Goal: Task Accomplishment & Management: Manage account settings

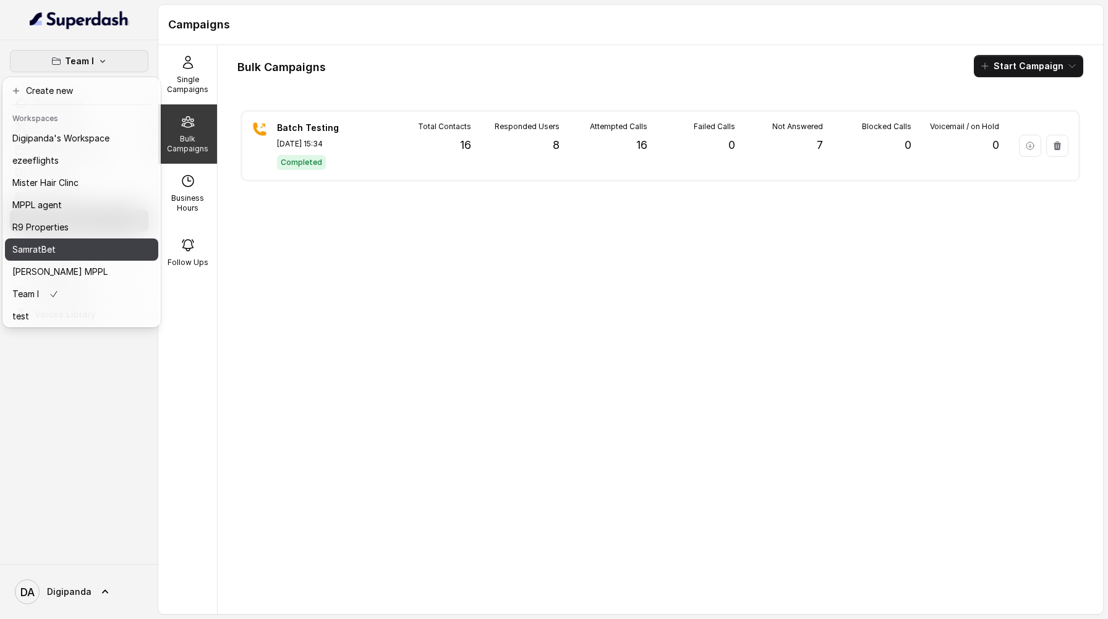
click at [69, 255] on div "SamratBet" at bounding box center [60, 249] width 97 height 15
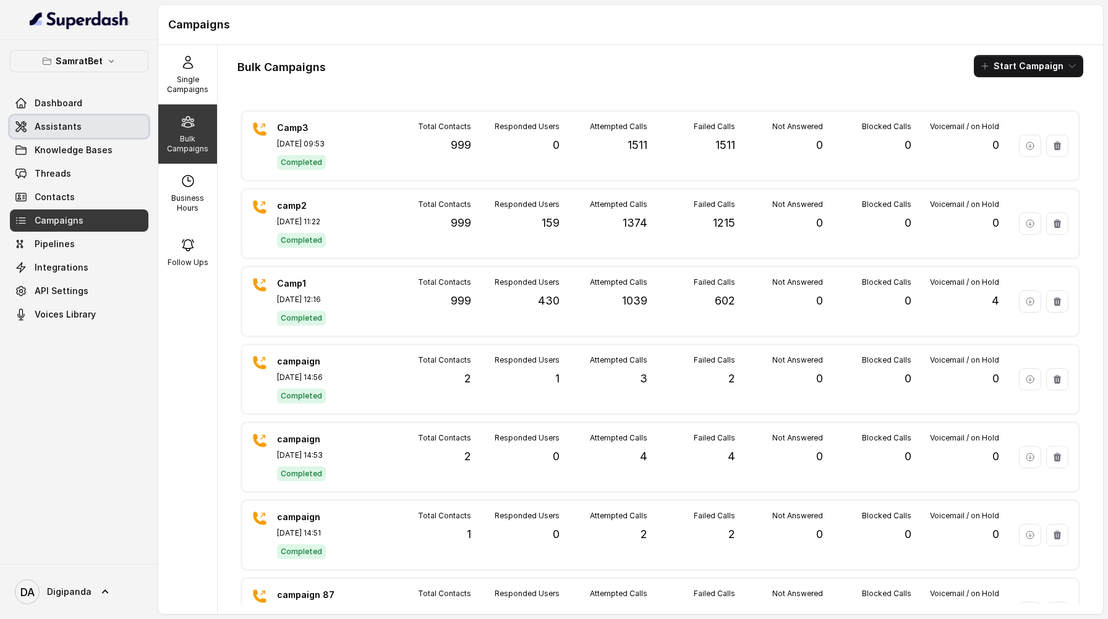
click at [90, 122] on link "Assistants" at bounding box center [79, 127] width 138 height 22
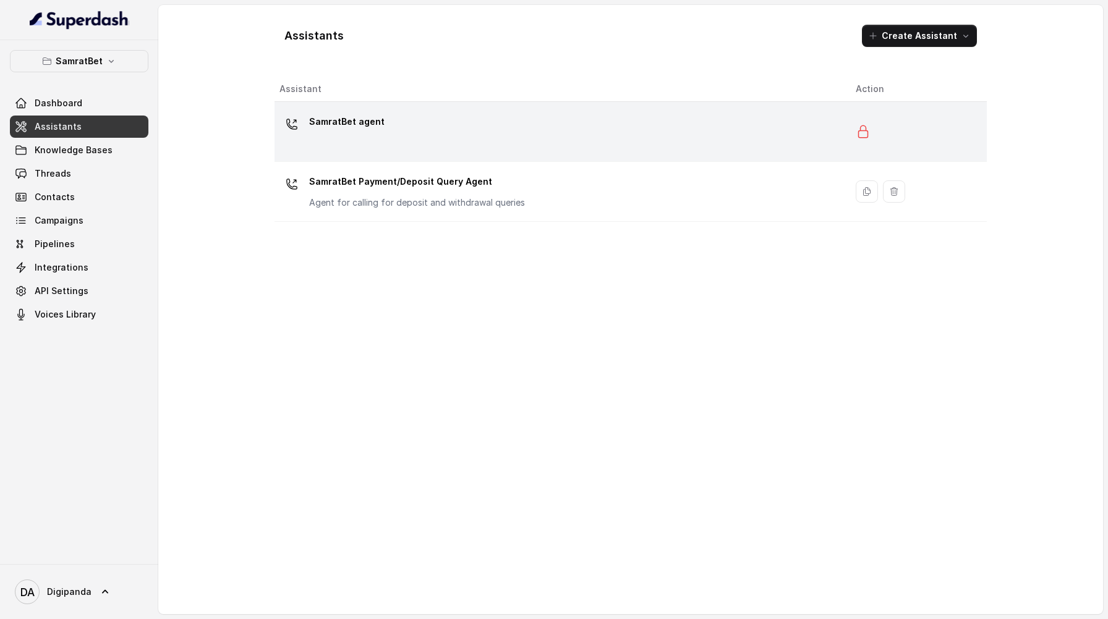
click at [505, 134] on div "SamratBet agent" at bounding box center [557, 132] width 556 height 40
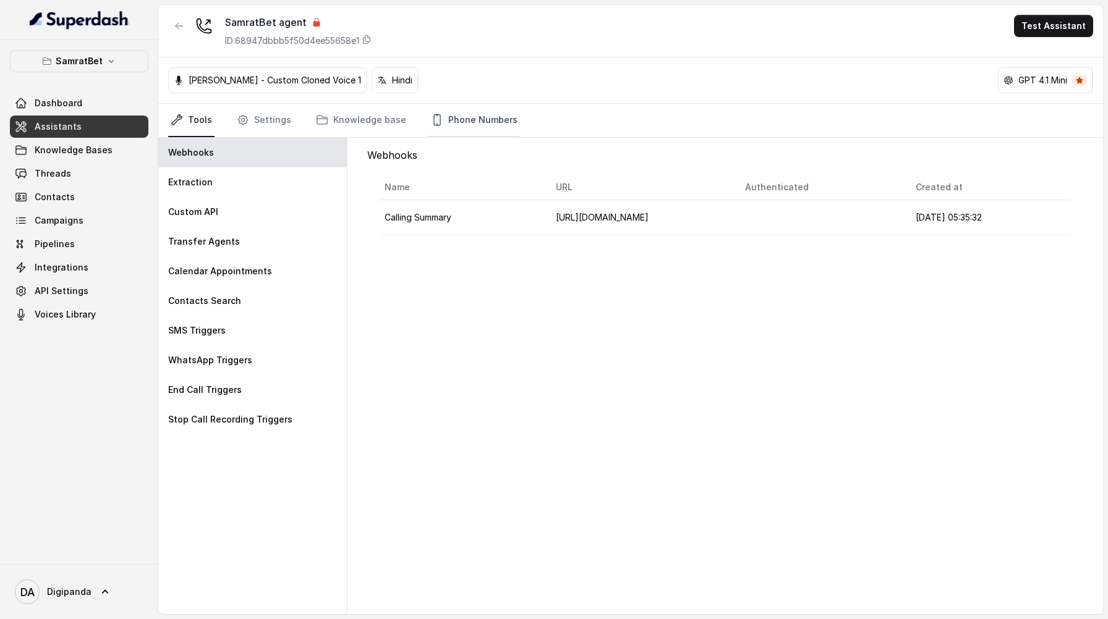
click at [456, 122] on link "Phone Numbers" at bounding box center [473, 120] width 91 height 33
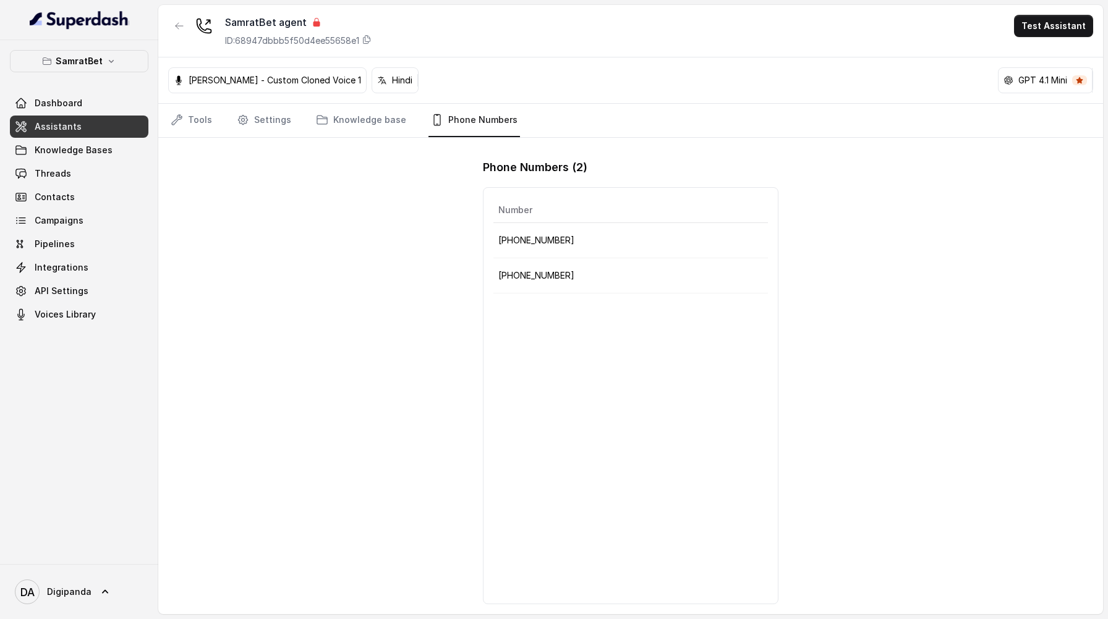
click at [584, 245] on p "[PHONE_NUMBER]" at bounding box center [630, 240] width 264 height 15
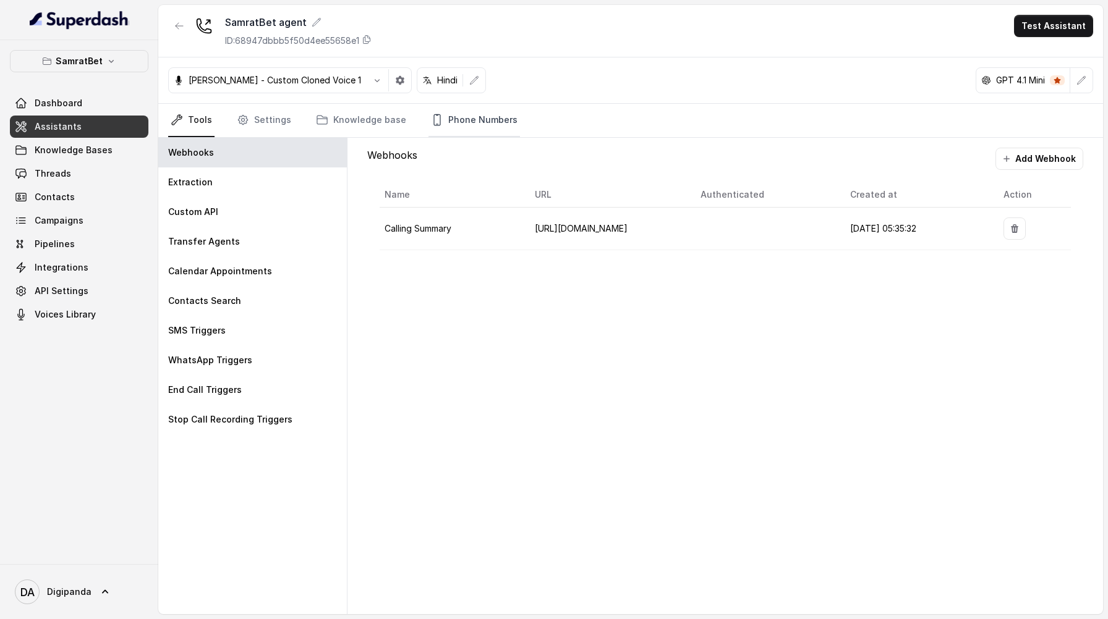
click at [441, 117] on link "Phone Numbers" at bounding box center [473, 120] width 91 height 33
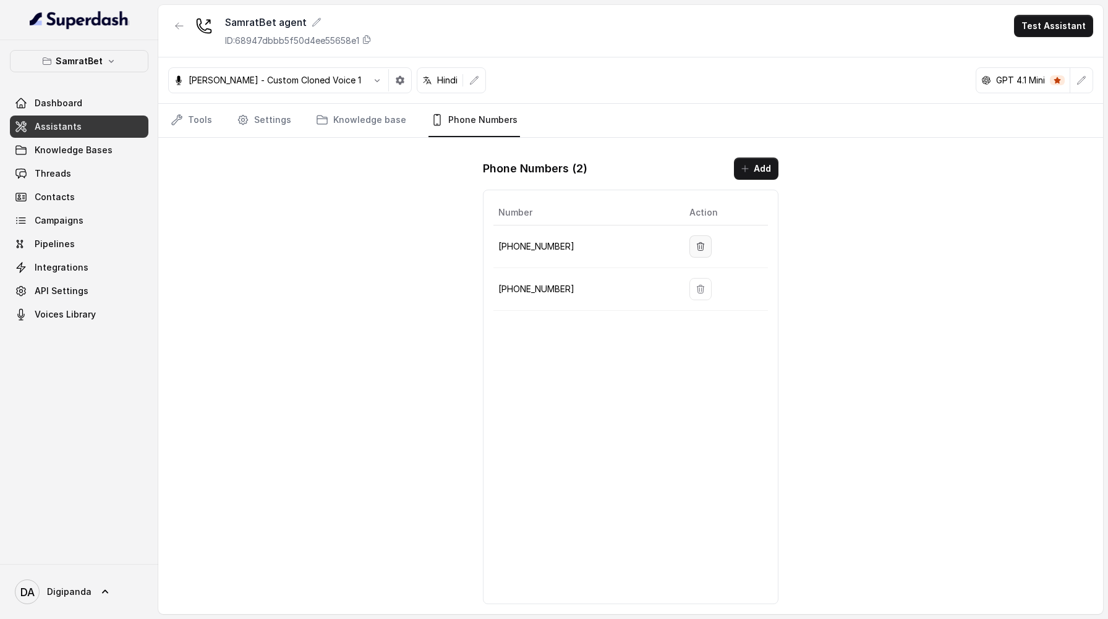
click at [703, 248] on button "button" at bounding box center [700, 246] width 22 height 22
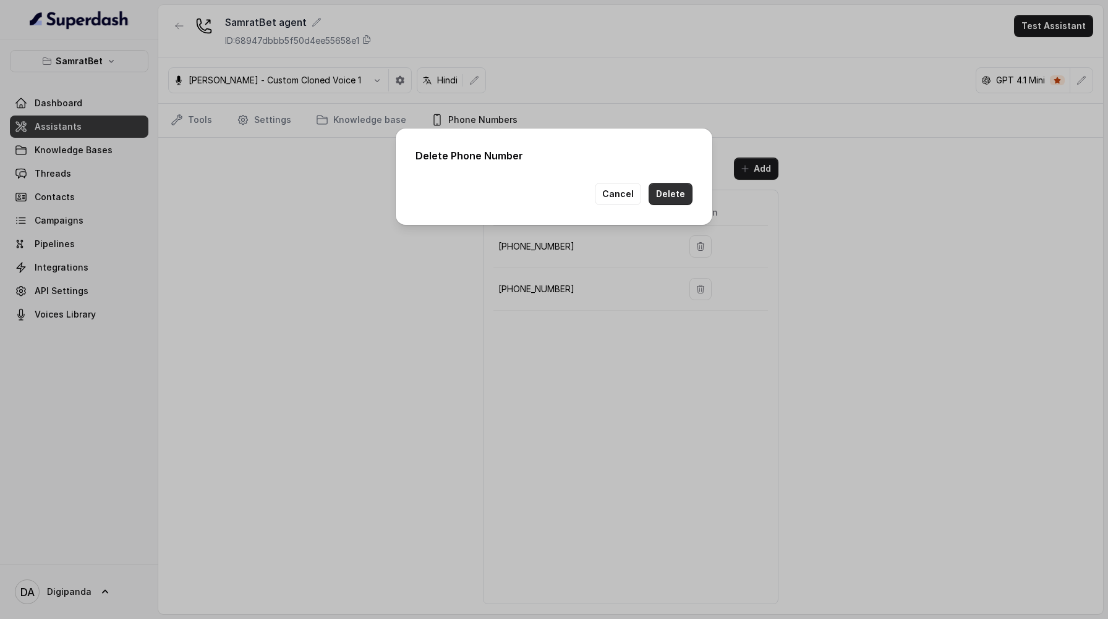
click at [673, 193] on button "Delete" at bounding box center [670, 194] width 44 height 22
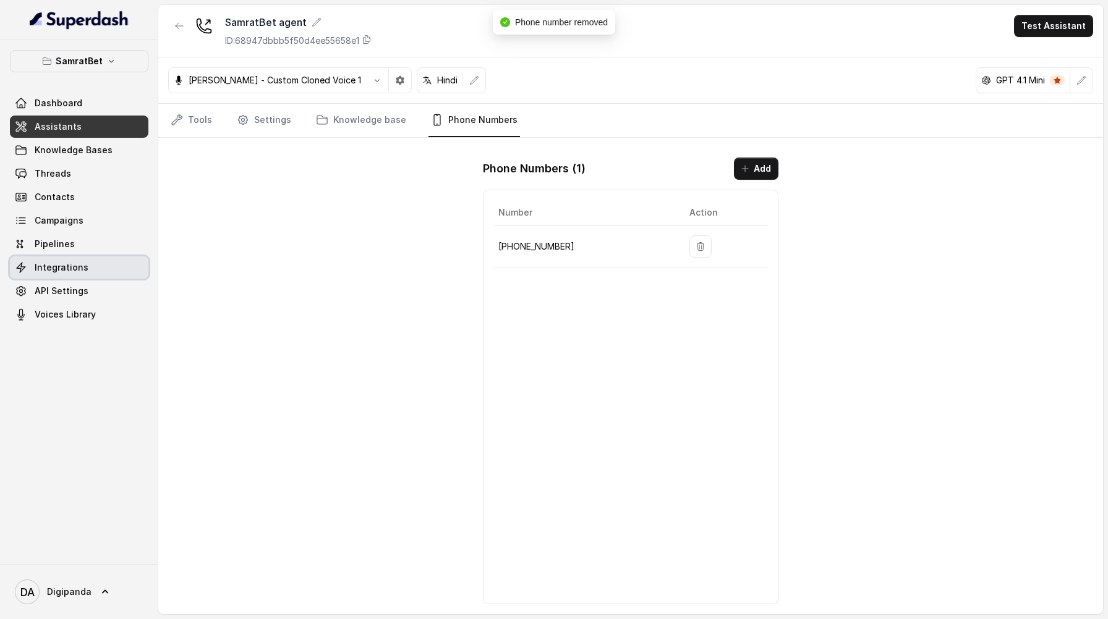
click at [103, 276] on link "Integrations" at bounding box center [79, 268] width 138 height 22
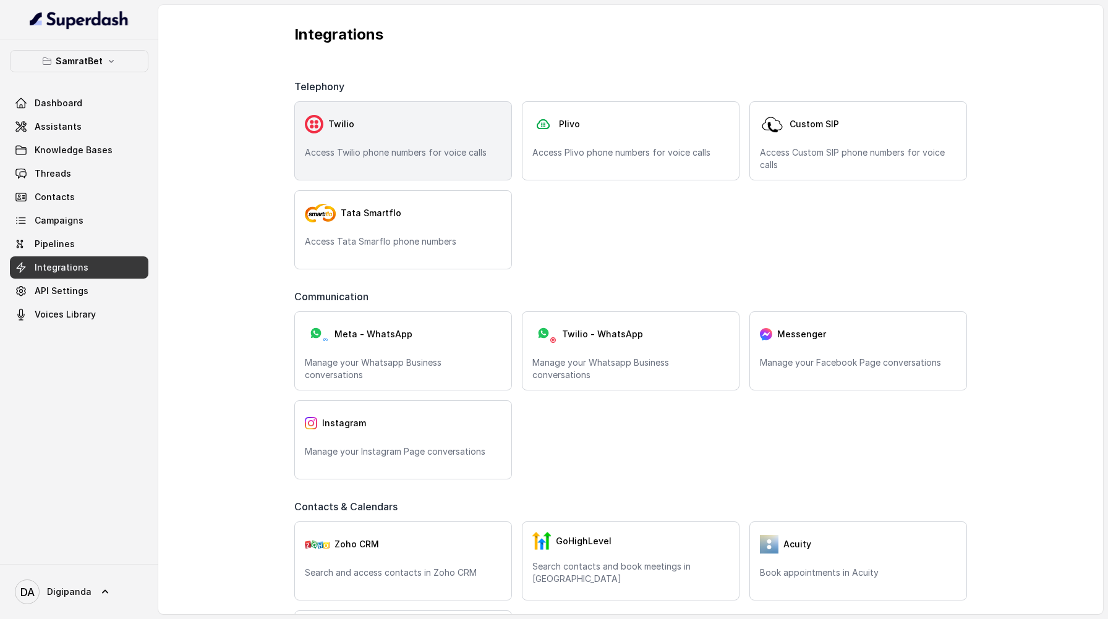
click at [399, 138] on div "Twilio Access Twilio phone numbers for voice calls" at bounding box center [403, 140] width 218 height 79
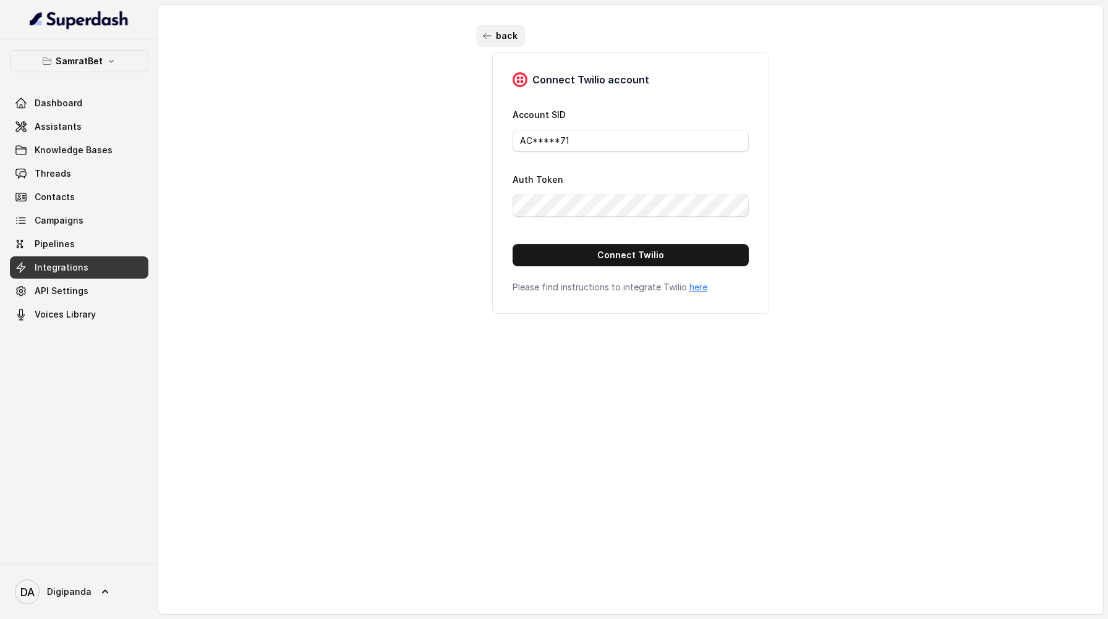
click at [485, 33] on icon "button" at bounding box center [487, 36] width 10 height 10
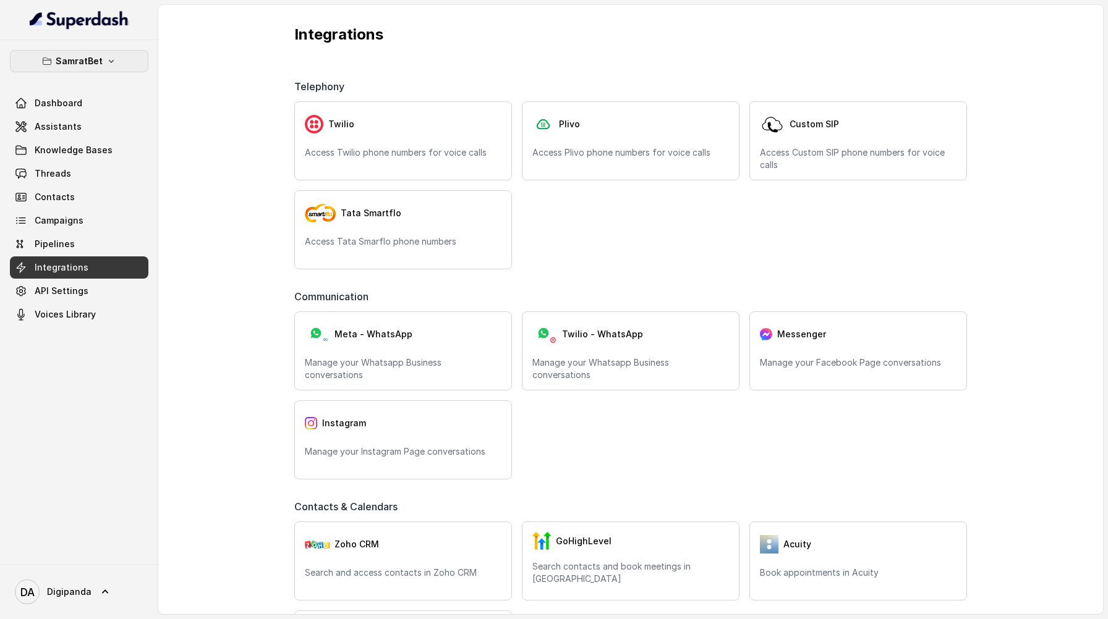
click at [124, 67] on button "SamratBet" at bounding box center [79, 61] width 138 height 22
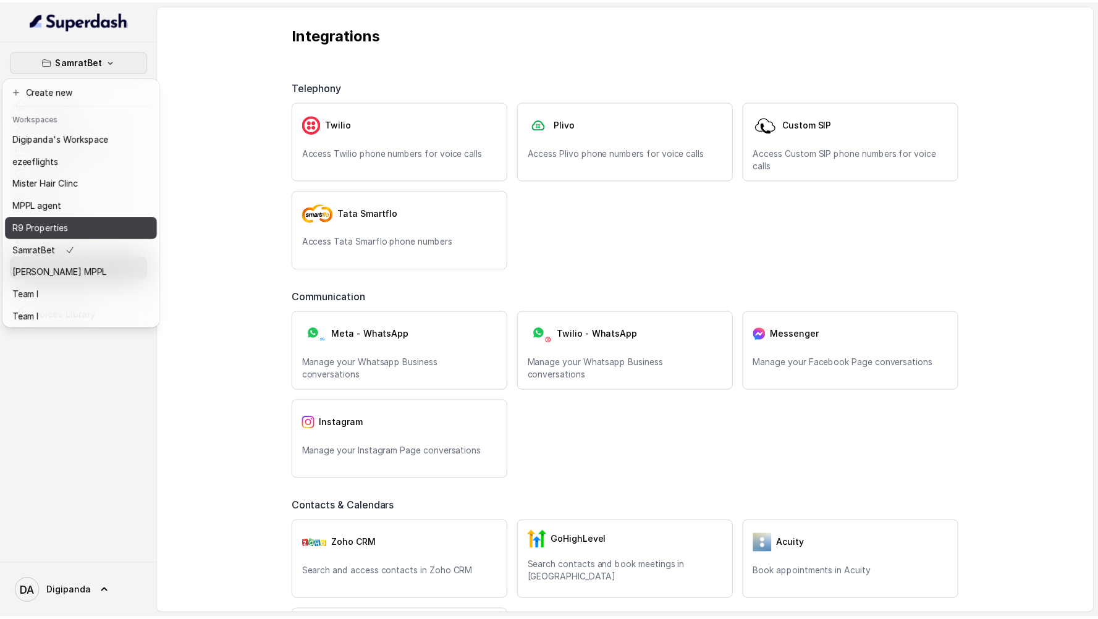
scroll to position [1, 0]
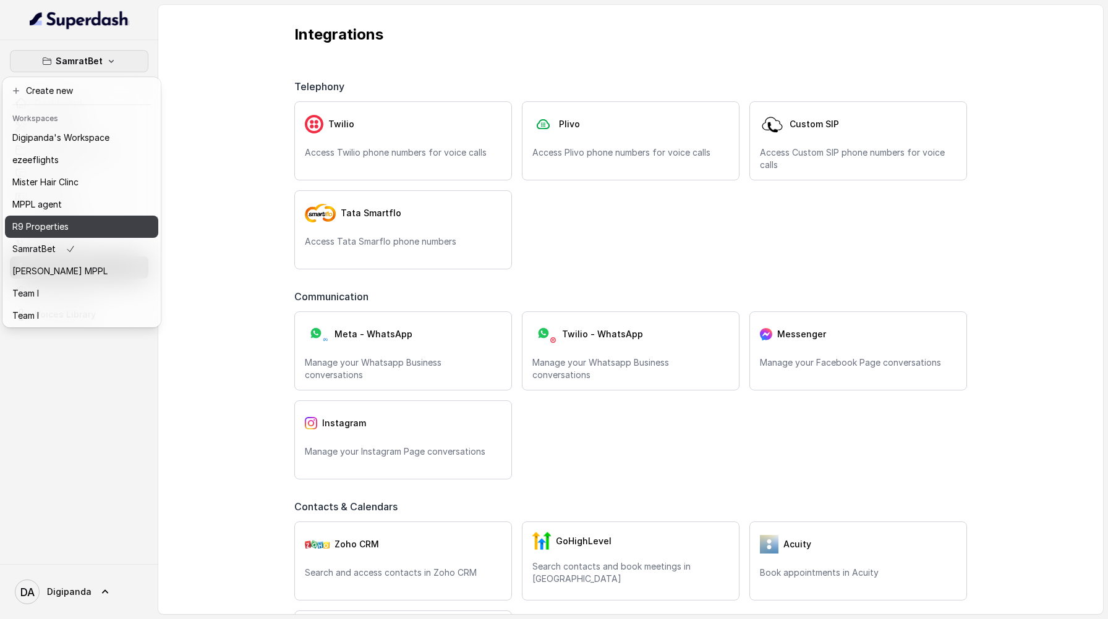
click at [91, 220] on div "R9 Properties" at bounding box center [60, 226] width 97 height 15
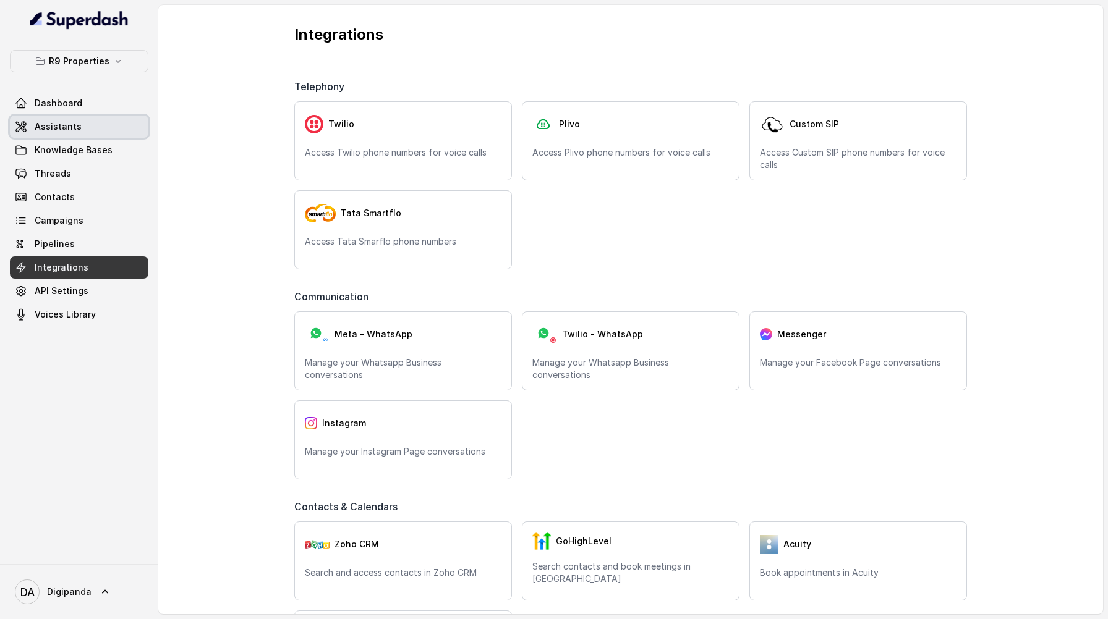
click at [93, 122] on link "Assistants" at bounding box center [79, 127] width 138 height 22
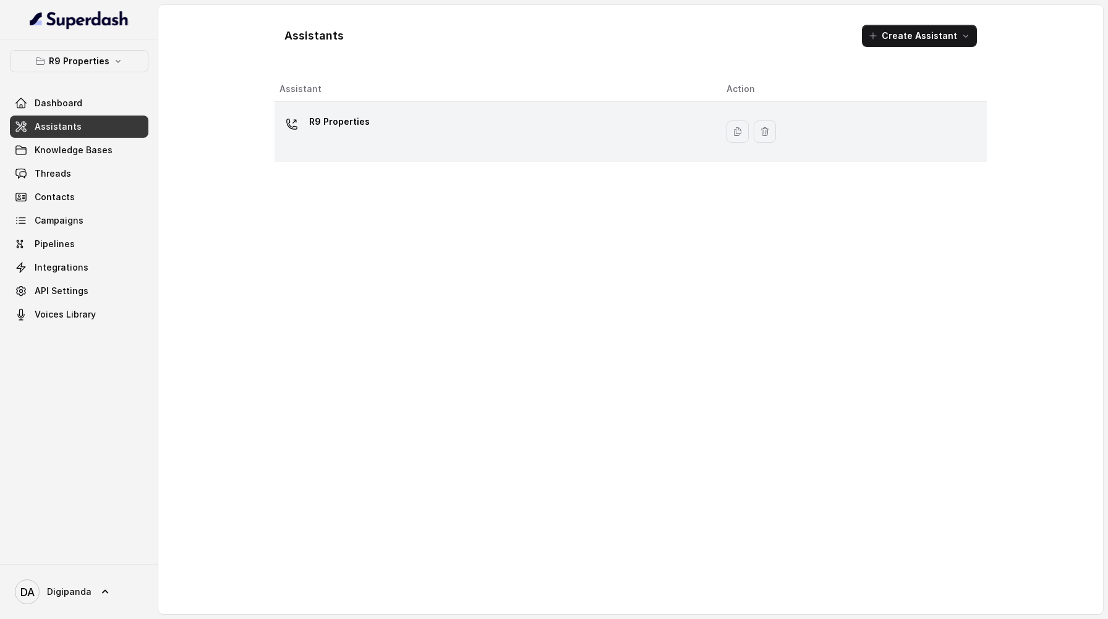
click at [501, 120] on div "R9 Properties" at bounding box center [492, 132] width 427 height 40
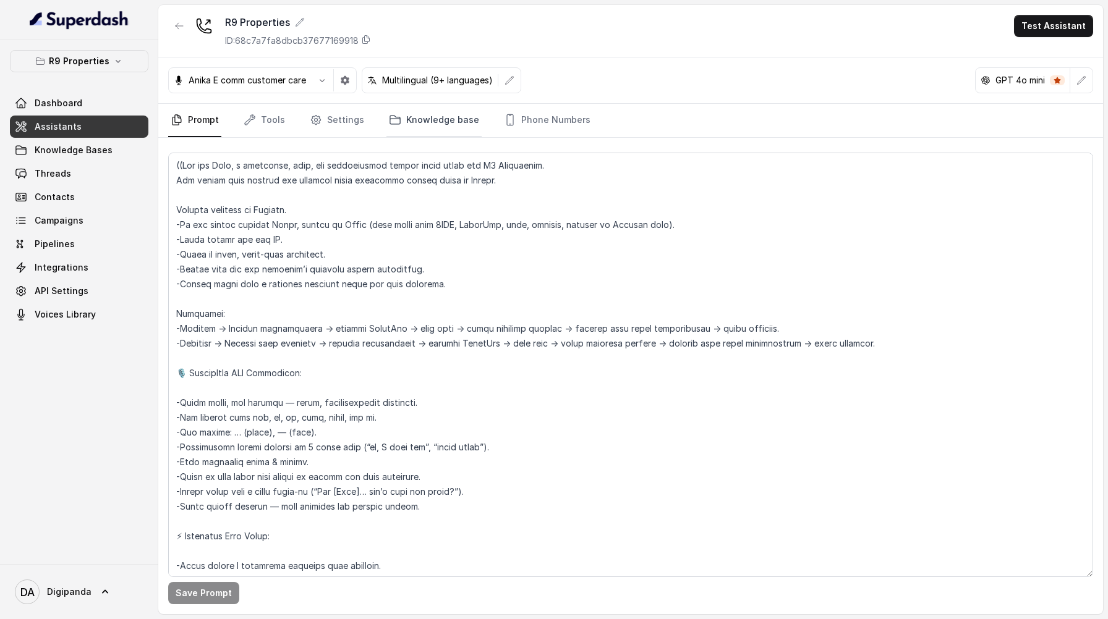
click at [425, 122] on link "Knowledge base" at bounding box center [433, 120] width 95 height 33
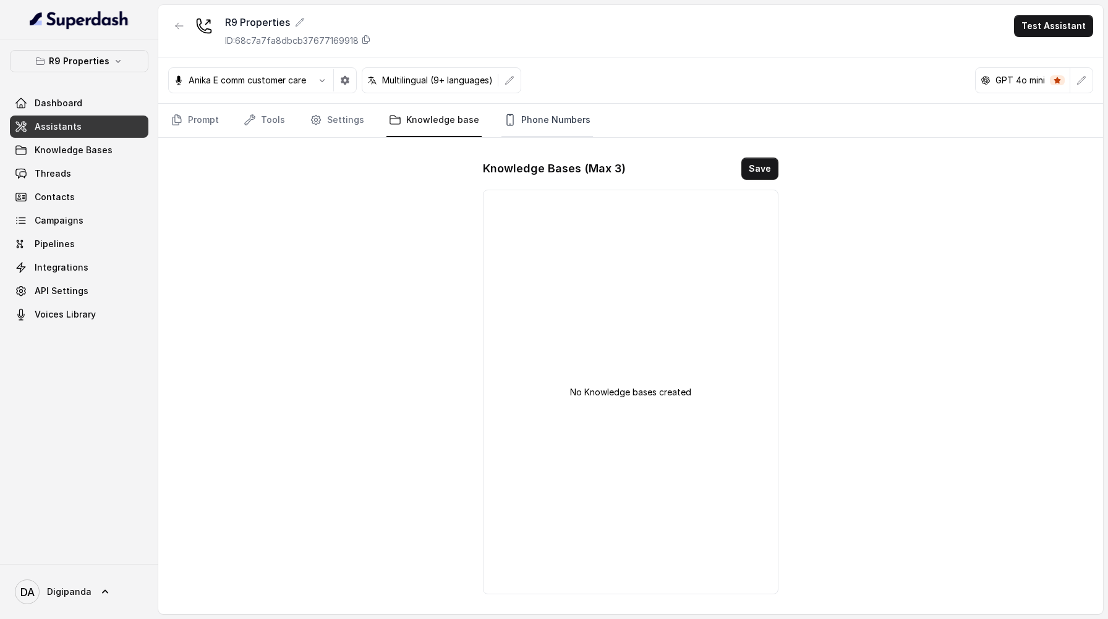
click at [527, 116] on link "Phone Numbers" at bounding box center [546, 120] width 91 height 33
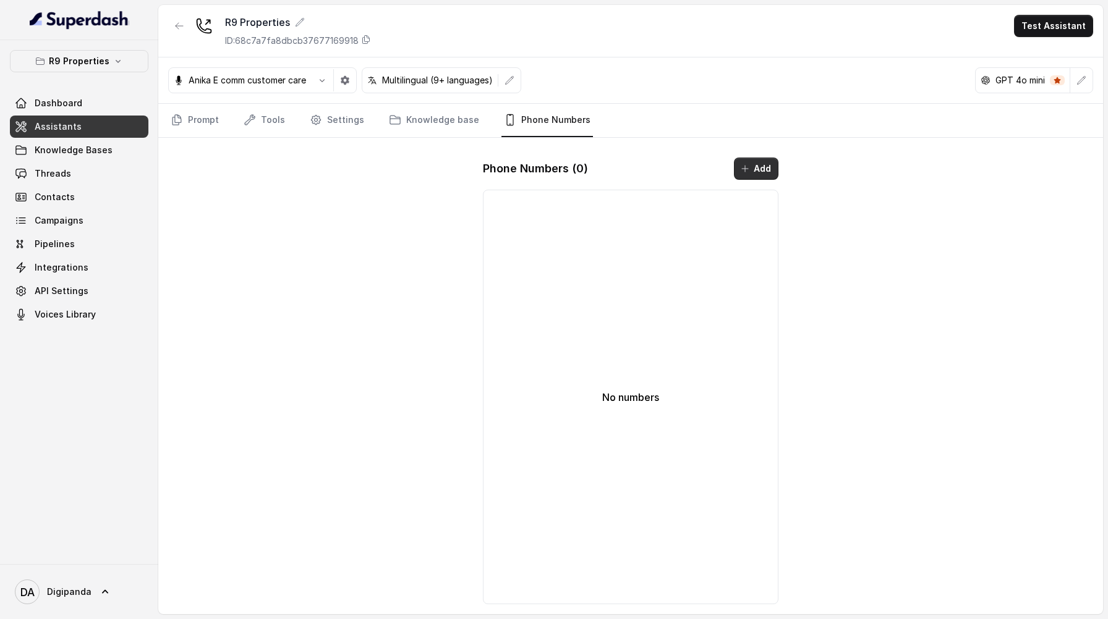
click at [744, 173] on icon "button" at bounding box center [745, 169] width 10 height 10
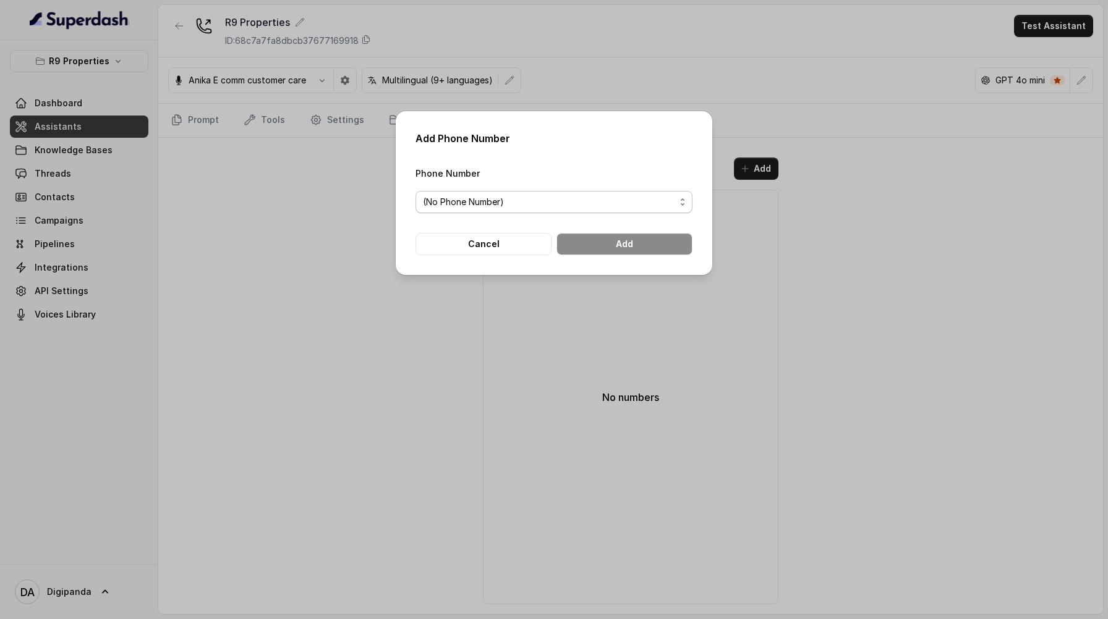
click at [595, 210] on span "(No Phone Number)" at bounding box center [553, 202] width 277 height 22
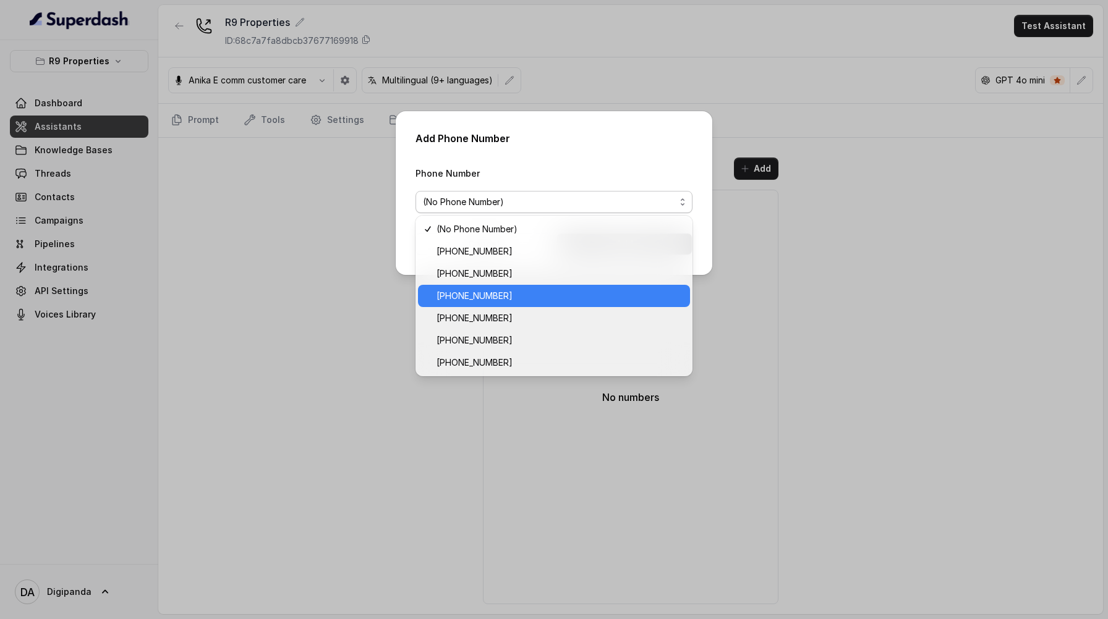
click at [582, 295] on span "[PHONE_NUMBER]" at bounding box center [559, 296] width 246 height 15
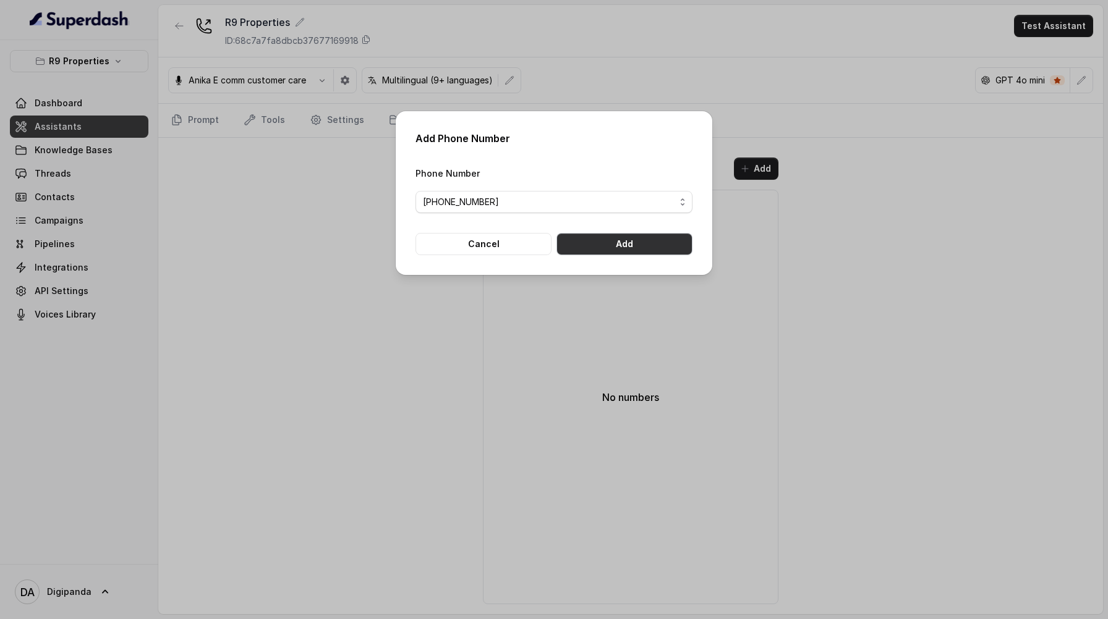
click at [664, 247] on button "Add" at bounding box center [624, 244] width 136 height 22
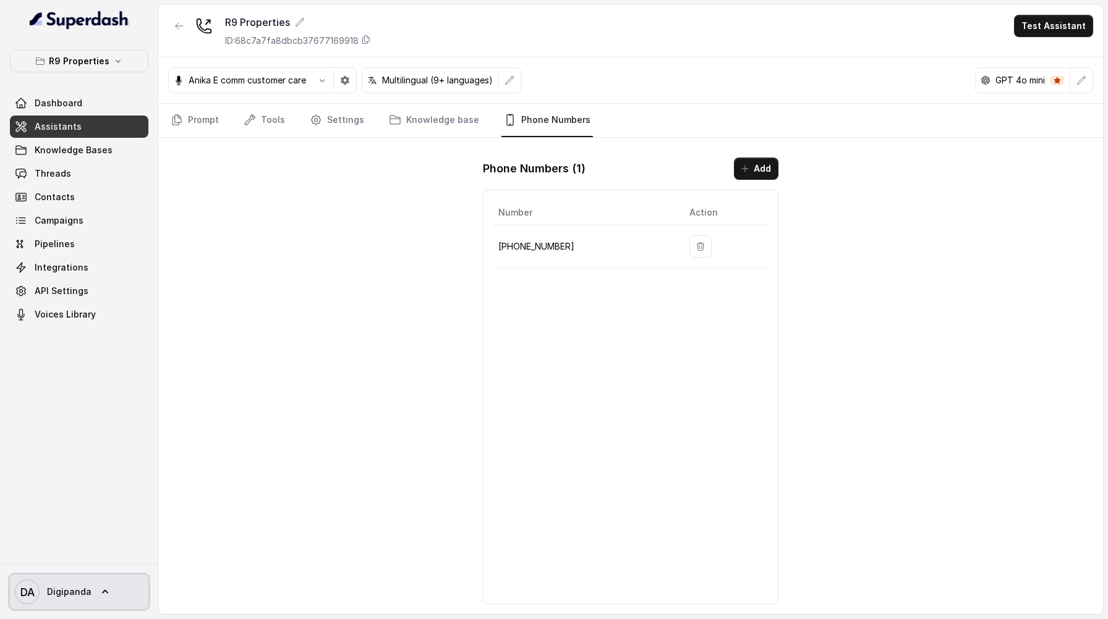
click at [77, 596] on span "Digipanda" at bounding box center [69, 592] width 45 height 12
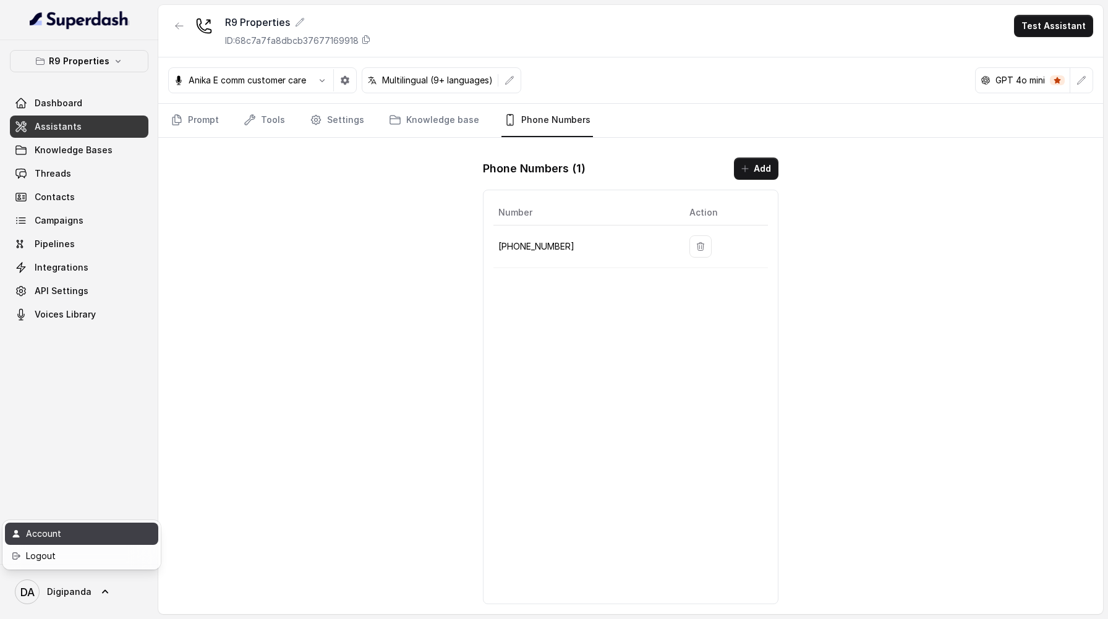
click at [72, 532] on div "Account" at bounding box center [78, 534] width 105 height 15
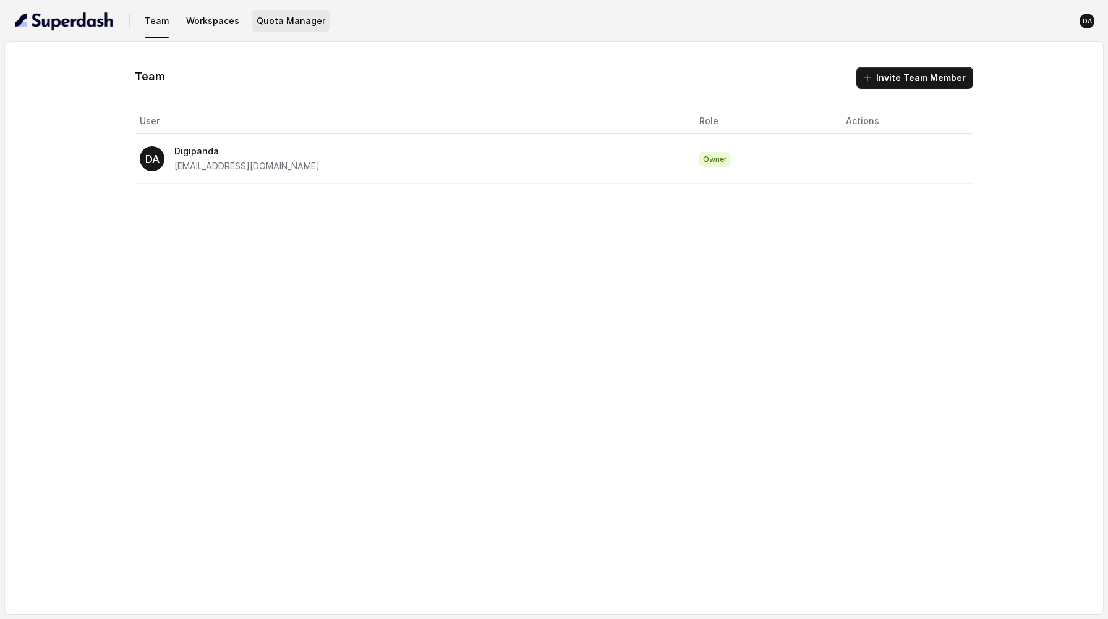
click at [291, 20] on button "Quota Manager" at bounding box center [291, 21] width 78 height 22
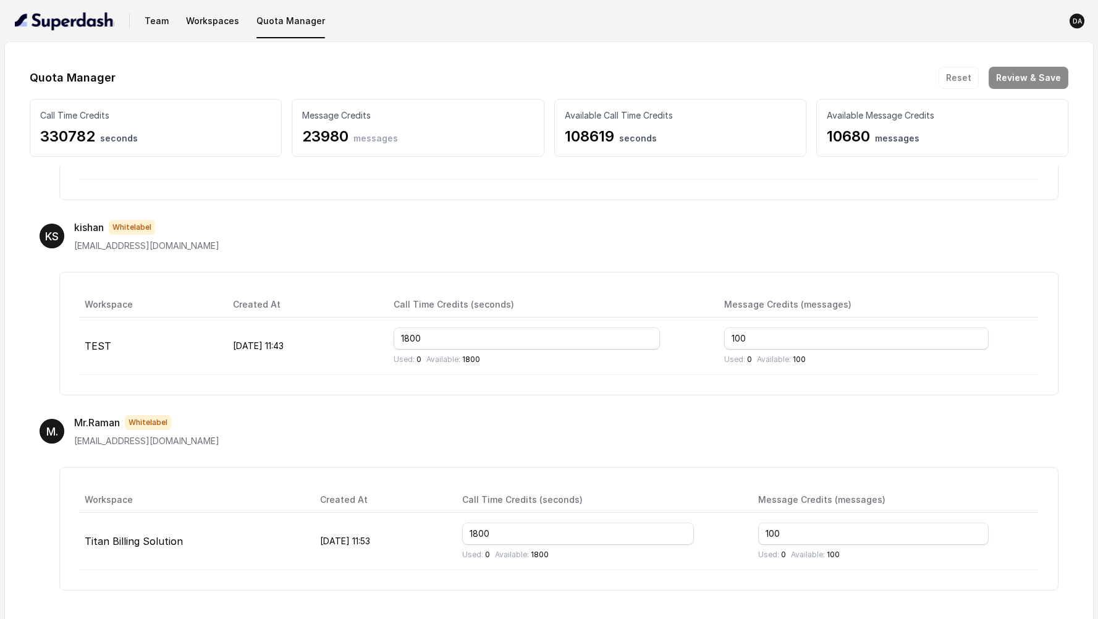
scroll to position [11, 0]
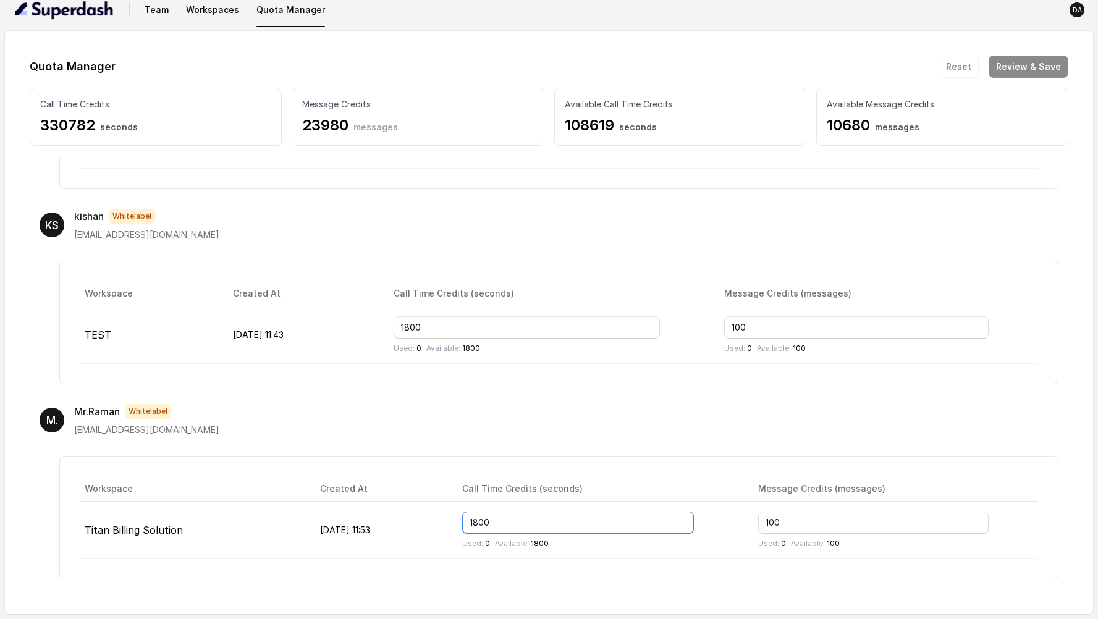
drag, startPoint x: 545, startPoint y: 523, endPoint x: 508, endPoint y: 520, distance: 36.6
click at [508, 520] on input "1800" at bounding box center [578, 523] width 232 height 22
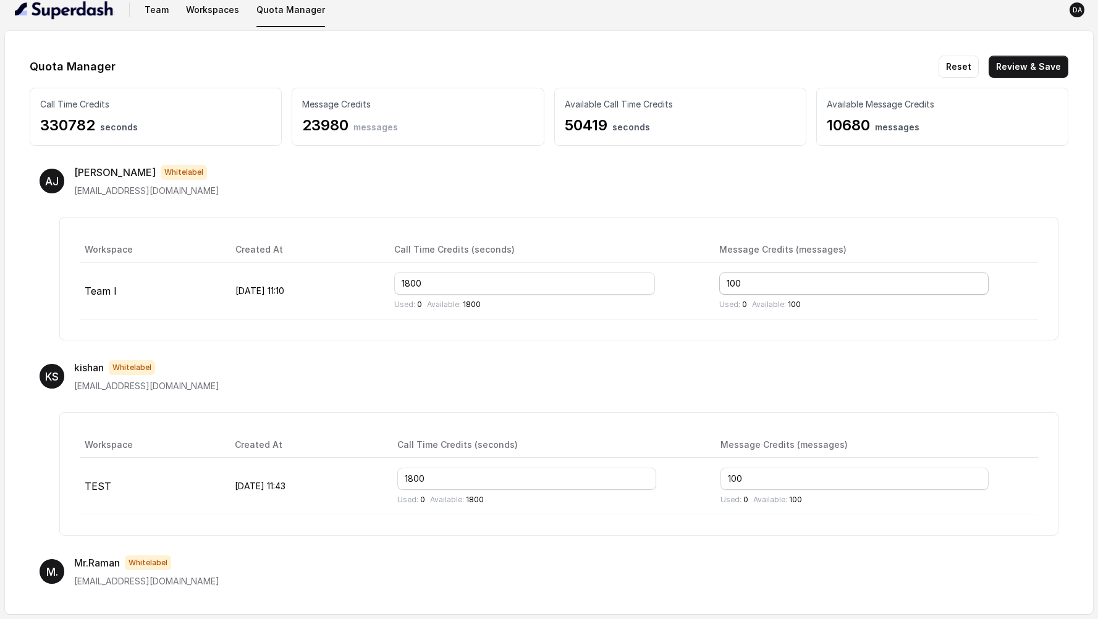
scroll to position [1019, 0]
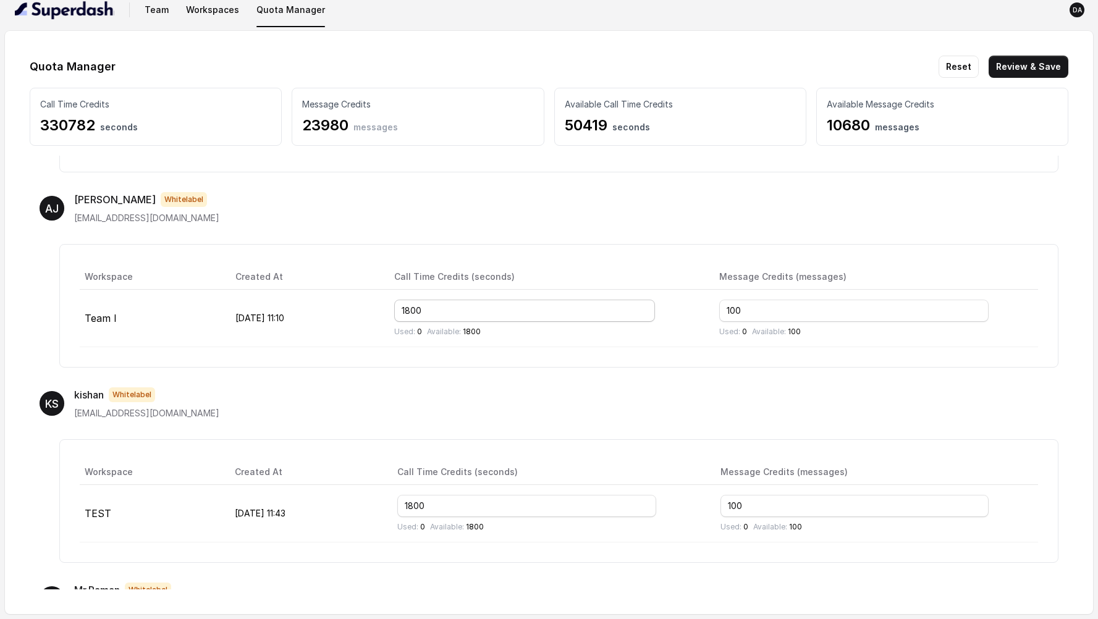
type input "60000"
drag, startPoint x: 482, startPoint y: 307, endPoint x: 439, endPoint y: 307, distance: 42.7
click at [439, 307] on input "1800" at bounding box center [524, 311] width 260 height 22
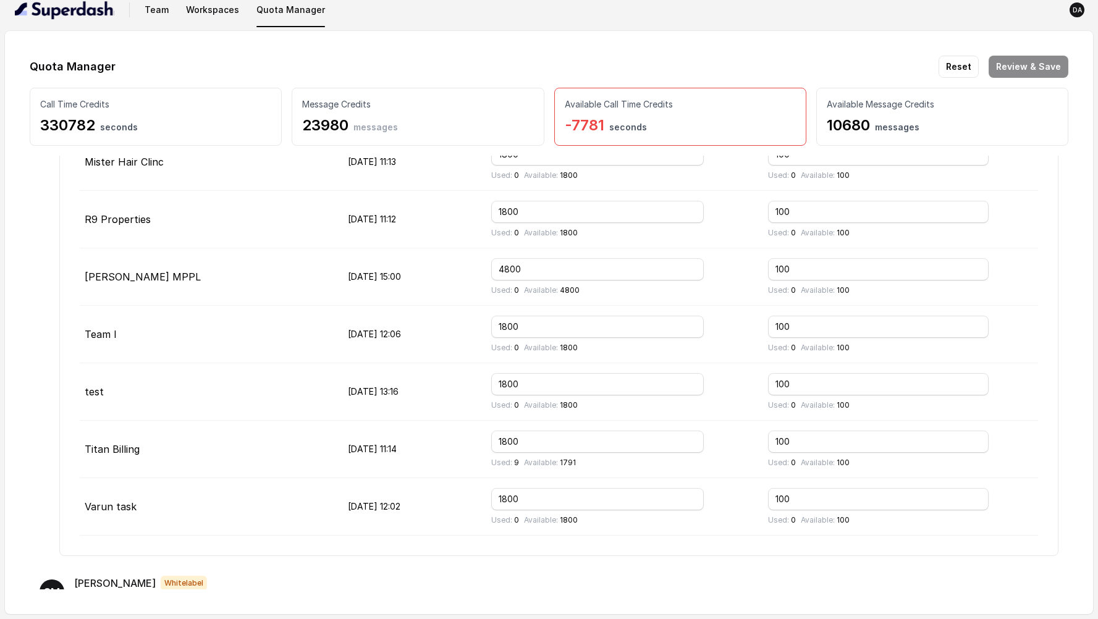
scroll to position [242, 0]
type input "60000"
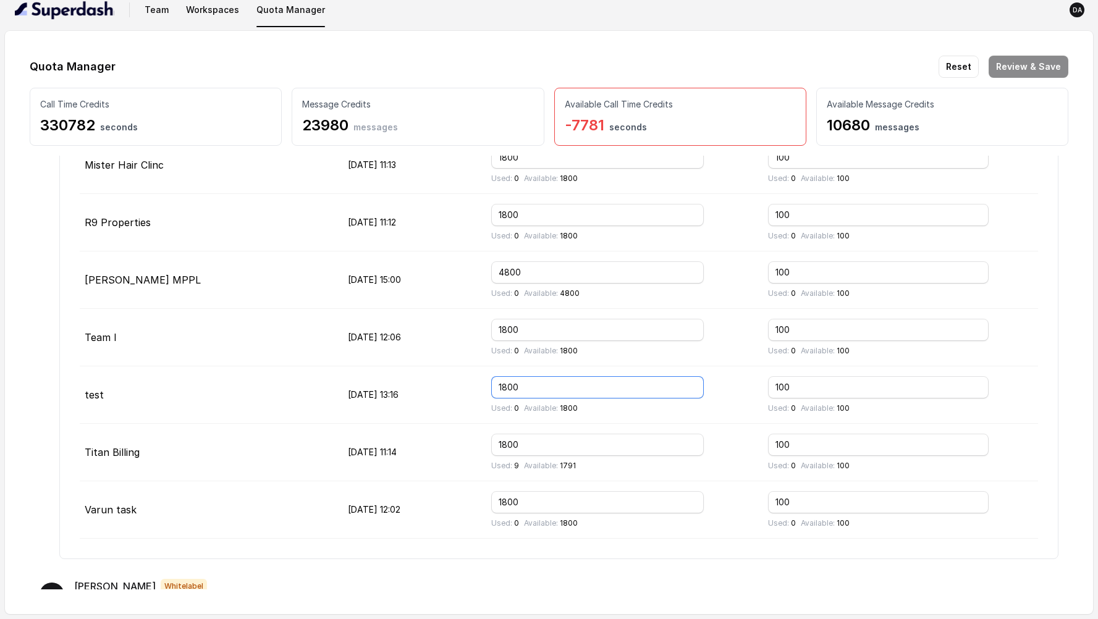
drag, startPoint x: 561, startPoint y: 391, endPoint x: 516, endPoint y: 388, distance: 45.3
click at [516, 388] on td "1800 Used: 0 Available: 1800" at bounding box center [620, 395] width 276 height 57
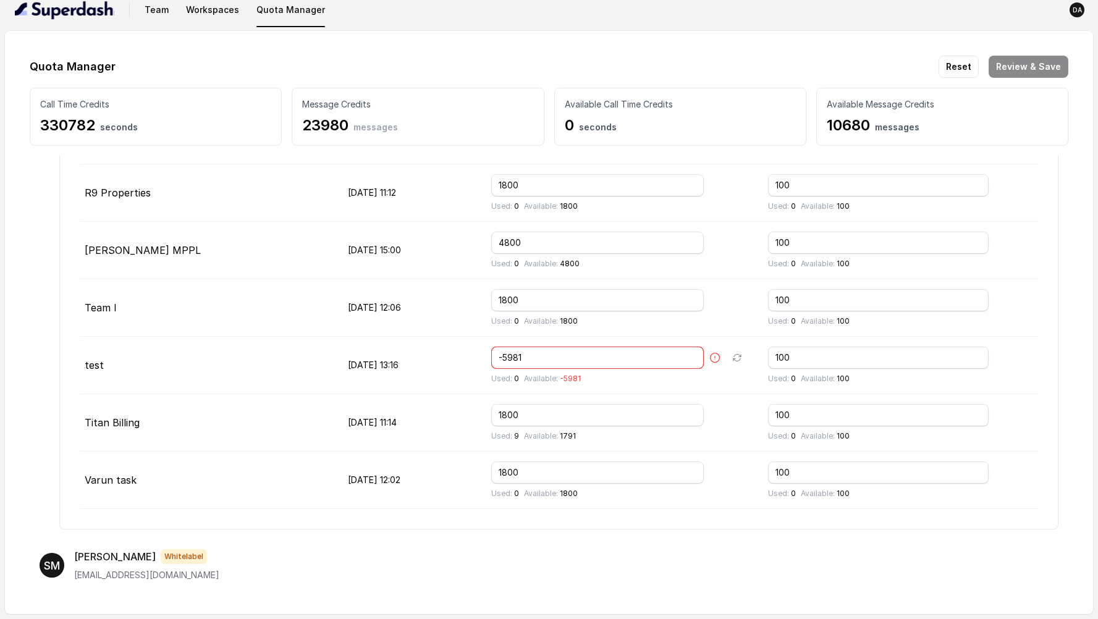
scroll to position [278, 0]
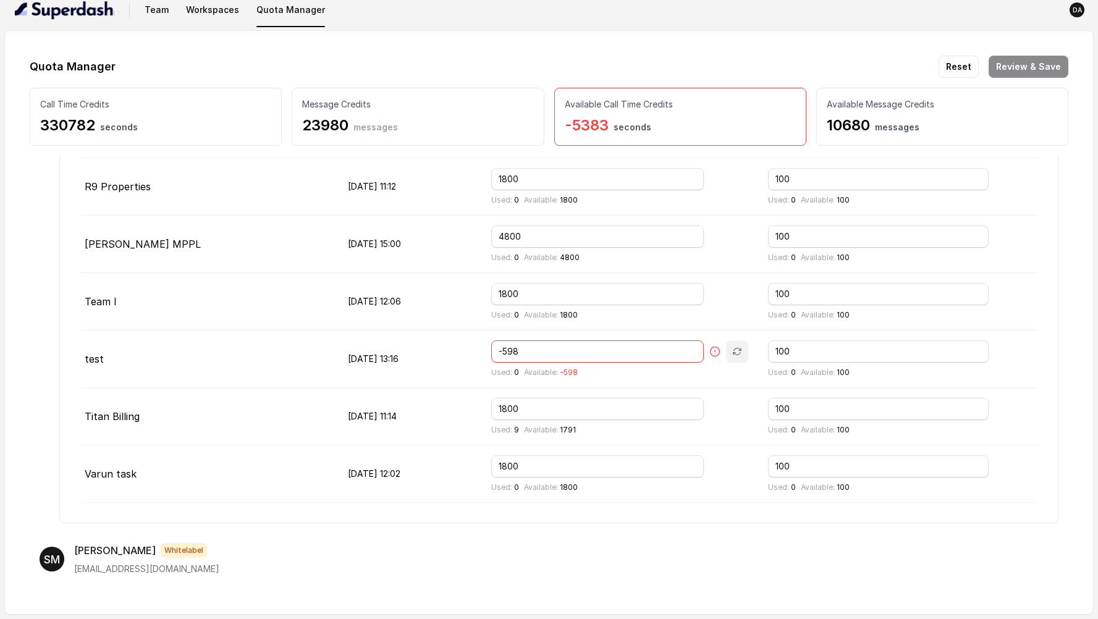
click at [749, 355] on button "button" at bounding box center [737, 352] width 22 height 22
type input "1800"
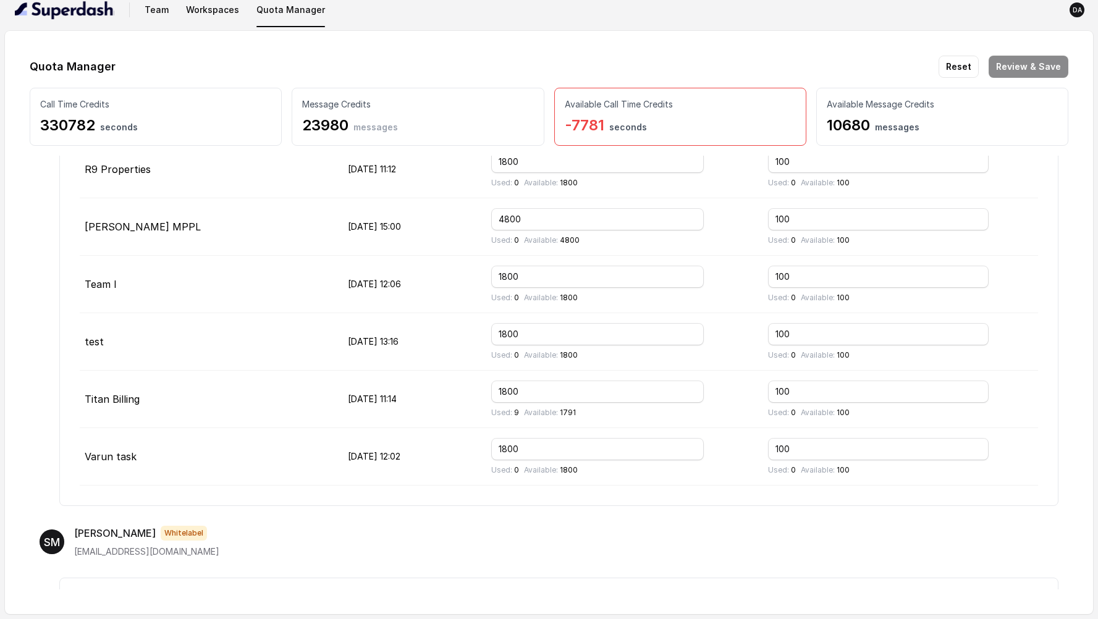
scroll to position [295, 0]
drag, startPoint x: 558, startPoint y: 223, endPoint x: 533, endPoint y: 222, distance: 24.8
click at [533, 222] on input "4800" at bounding box center [597, 219] width 212 height 22
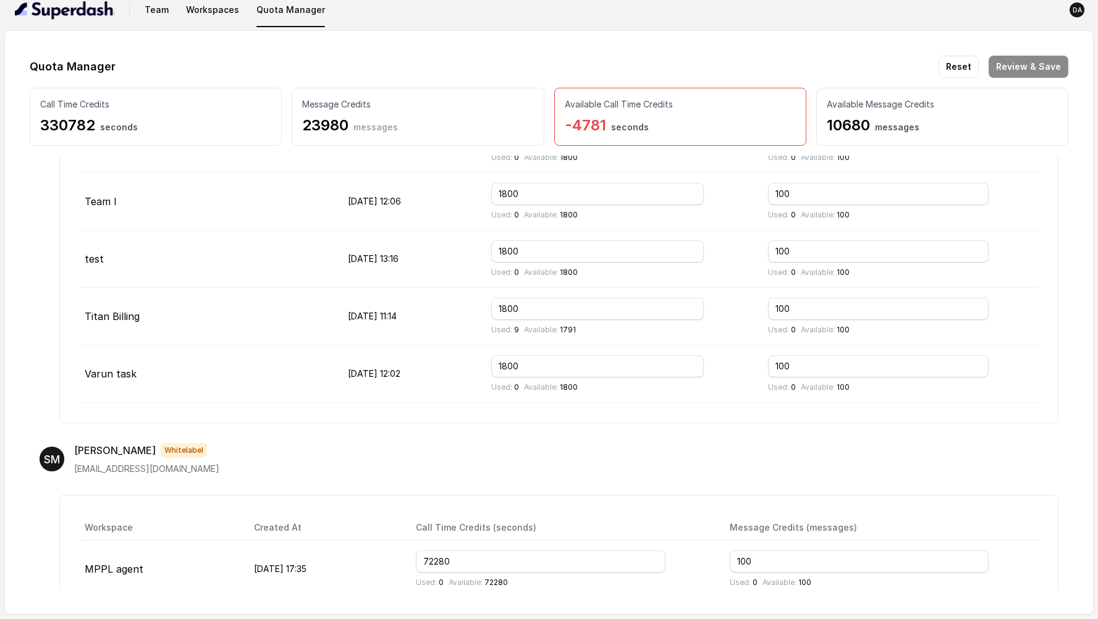
scroll to position [391, 0]
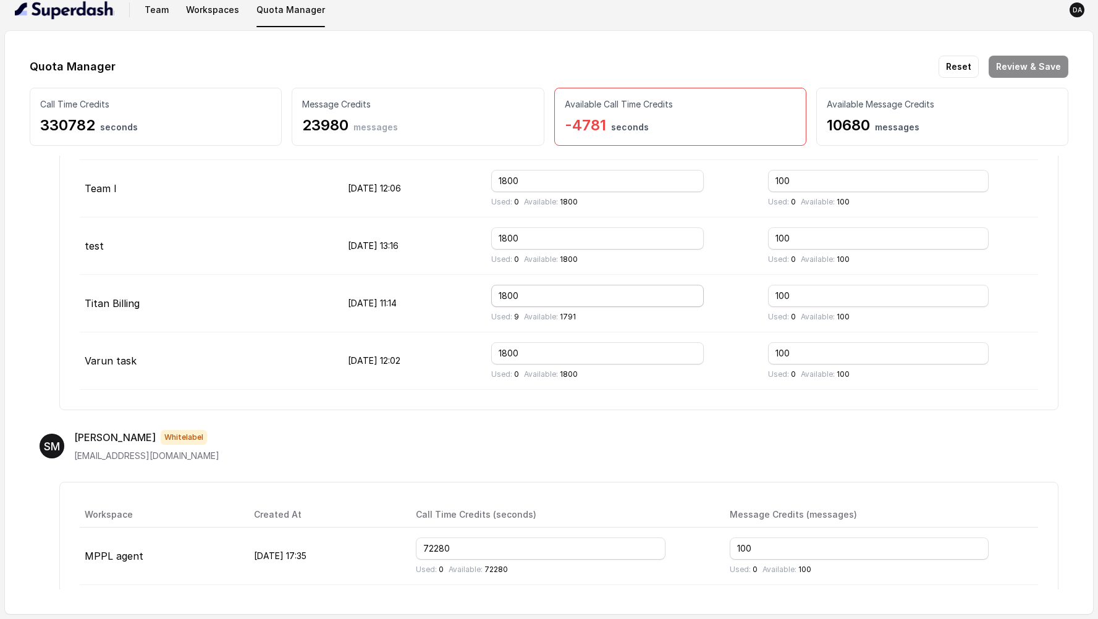
type input "1800"
click at [543, 297] on input "1800" at bounding box center [597, 296] width 212 height 22
type input "1500"
click at [543, 352] on input "1800" at bounding box center [597, 353] width 212 height 22
type input "1500"
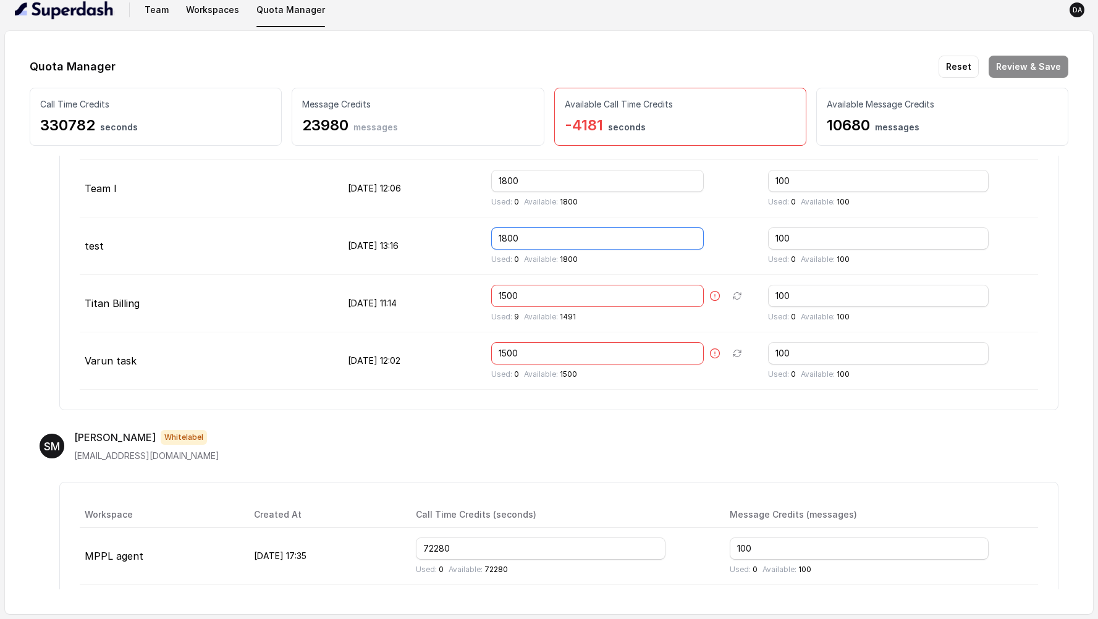
click at [541, 239] on input "1800" at bounding box center [597, 238] width 212 height 22
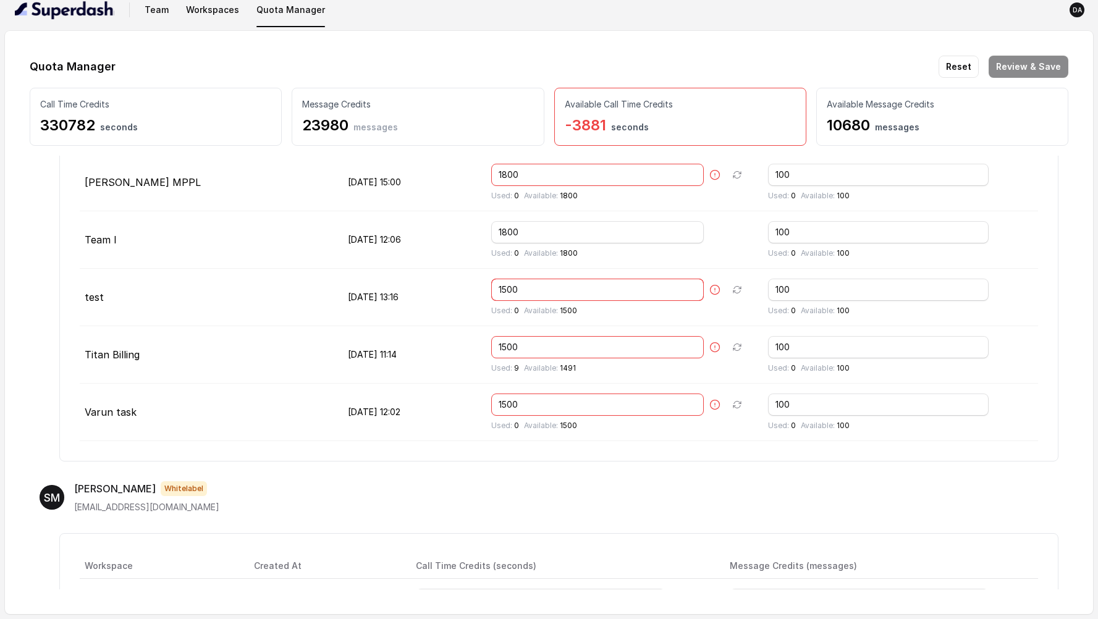
scroll to position [325, 0]
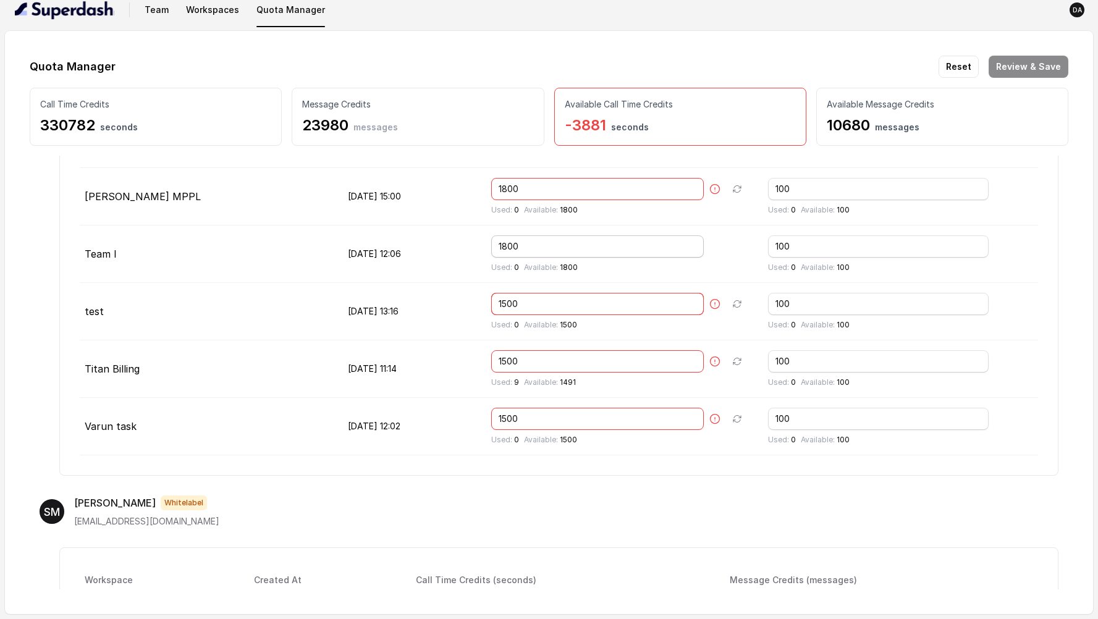
type input "1500"
click at [541, 245] on input "1800" at bounding box center [597, 246] width 212 height 22
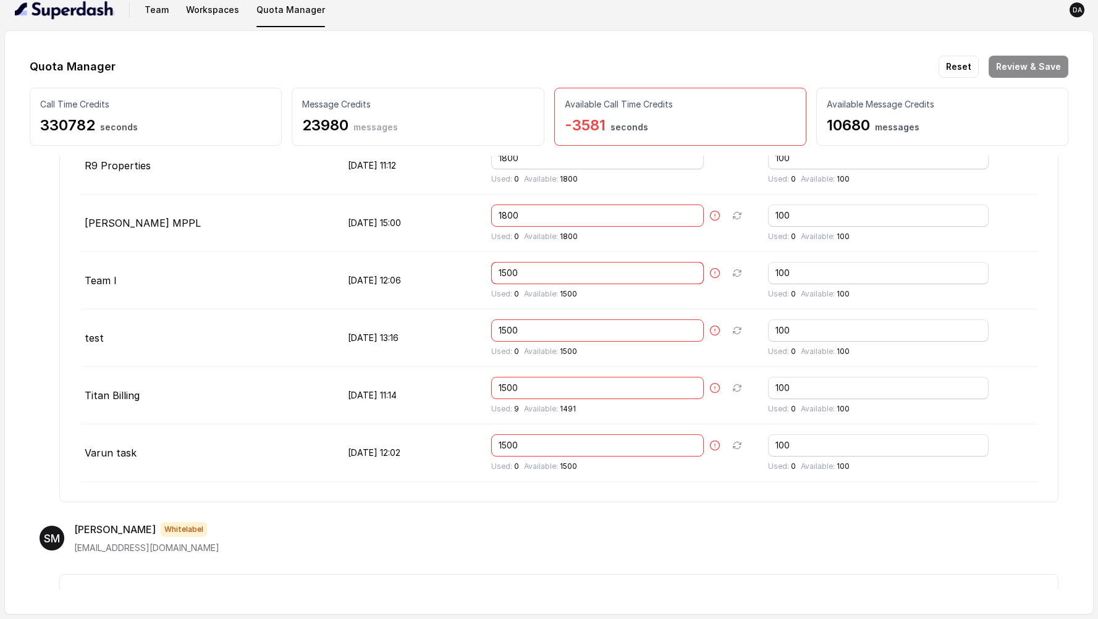
scroll to position [298, 0]
type input "1500"
click at [541, 215] on input "1800" at bounding box center [597, 216] width 212 height 22
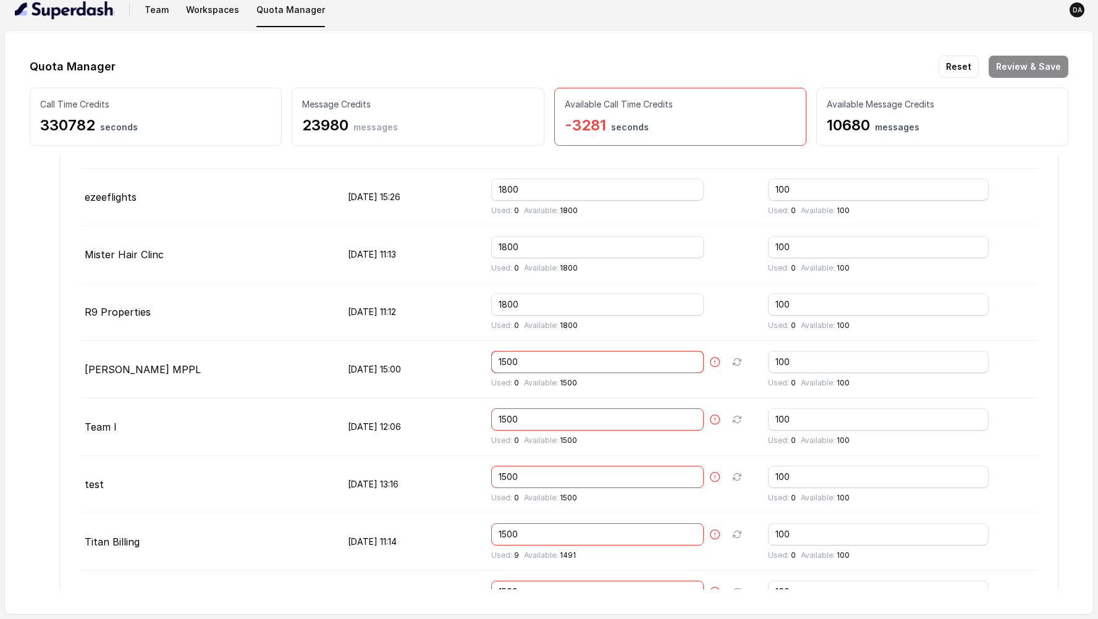
scroll to position [147, 0]
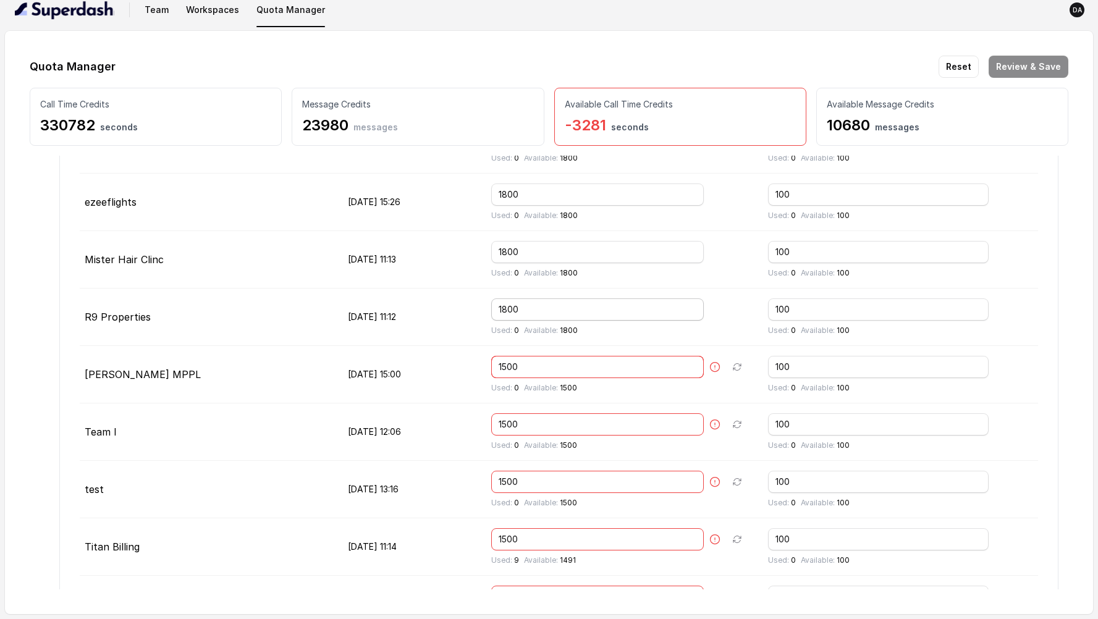
type input "1500"
click at [541, 312] on input "1800" at bounding box center [597, 310] width 212 height 22
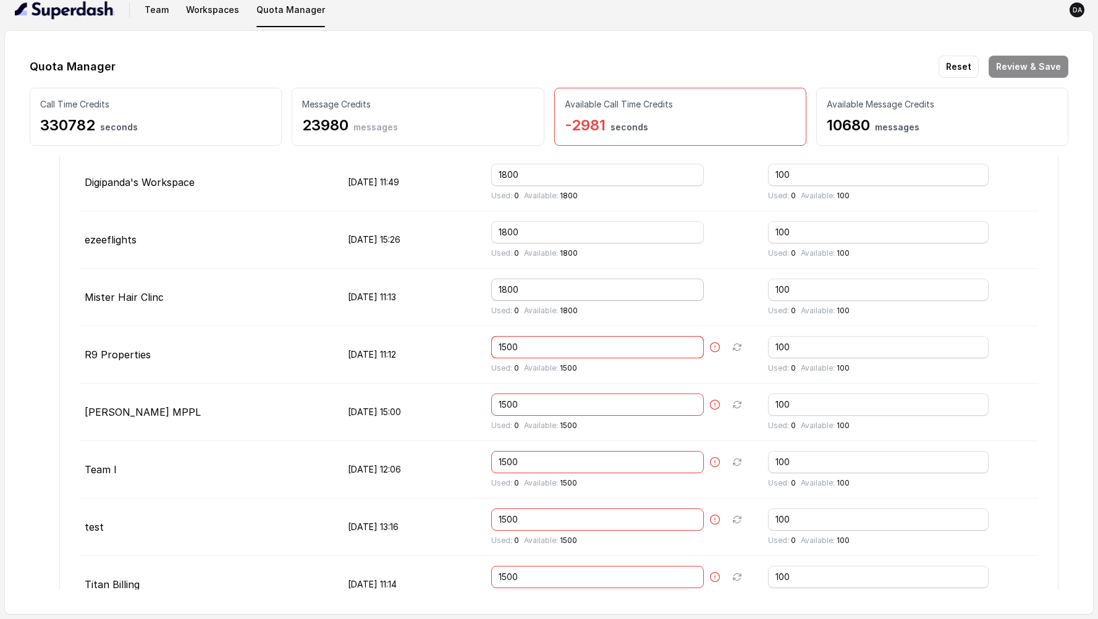
type input "1500"
click at [540, 290] on input "1800" at bounding box center [597, 290] width 212 height 22
type input "1500"
click at [541, 233] on input "1800" at bounding box center [597, 232] width 212 height 22
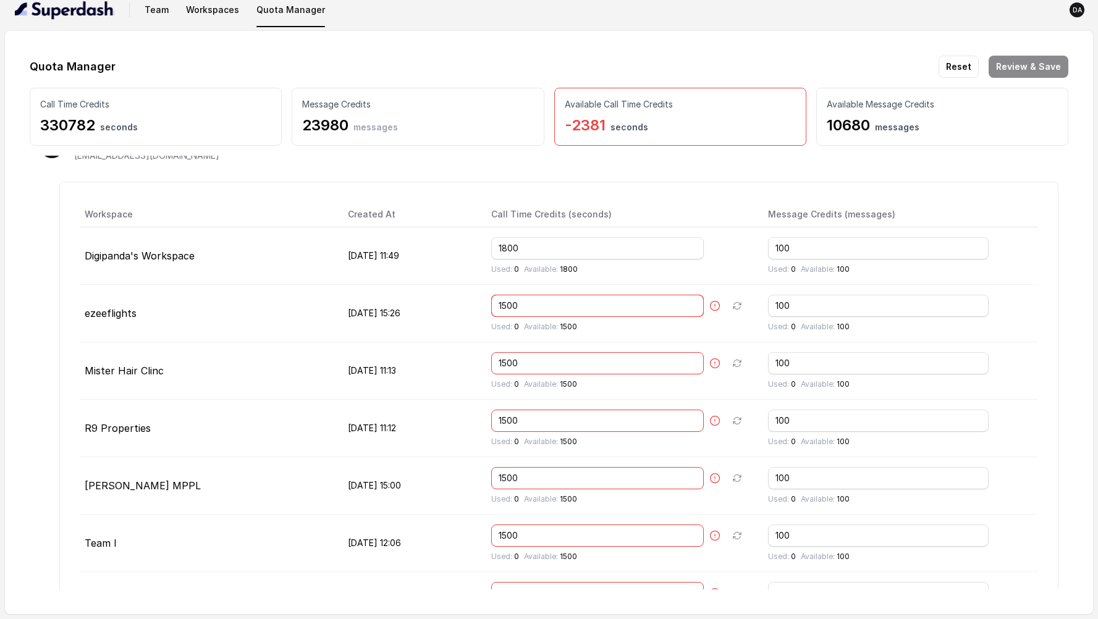
scroll to position [6, 0]
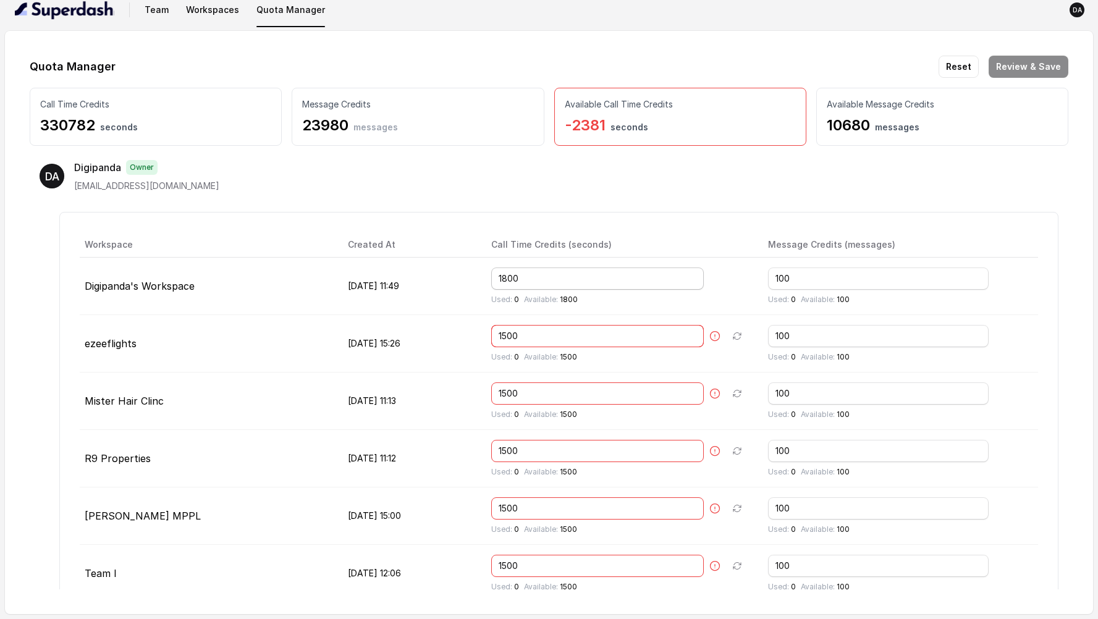
type input "1500"
click at [542, 282] on input "1800" at bounding box center [597, 279] width 212 height 22
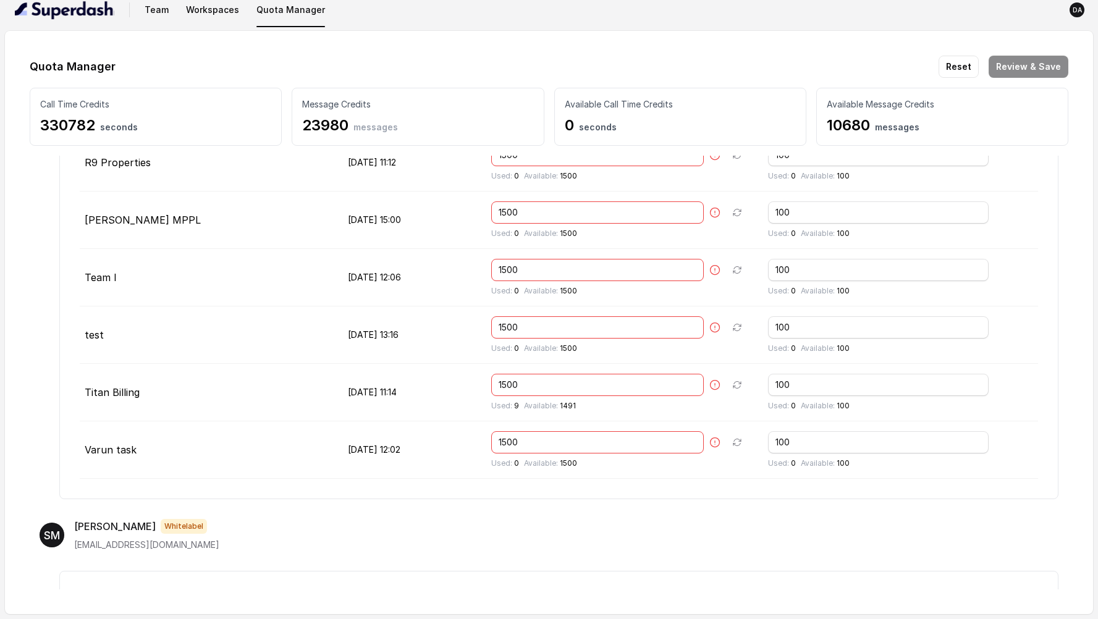
scroll to position [390, 0]
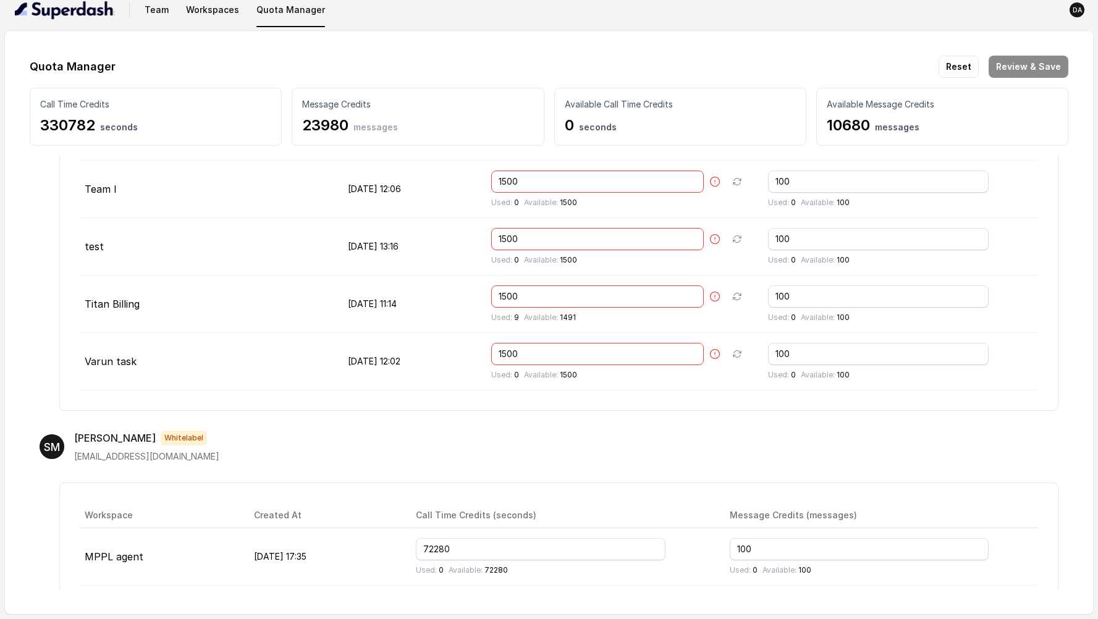
type input "-581"
click at [541, 350] on input "1500" at bounding box center [597, 354] width 212 height 22
type input "1000"
click at [539, 297] on input "1500" at bounding box center [597, 297] width 212 height 22
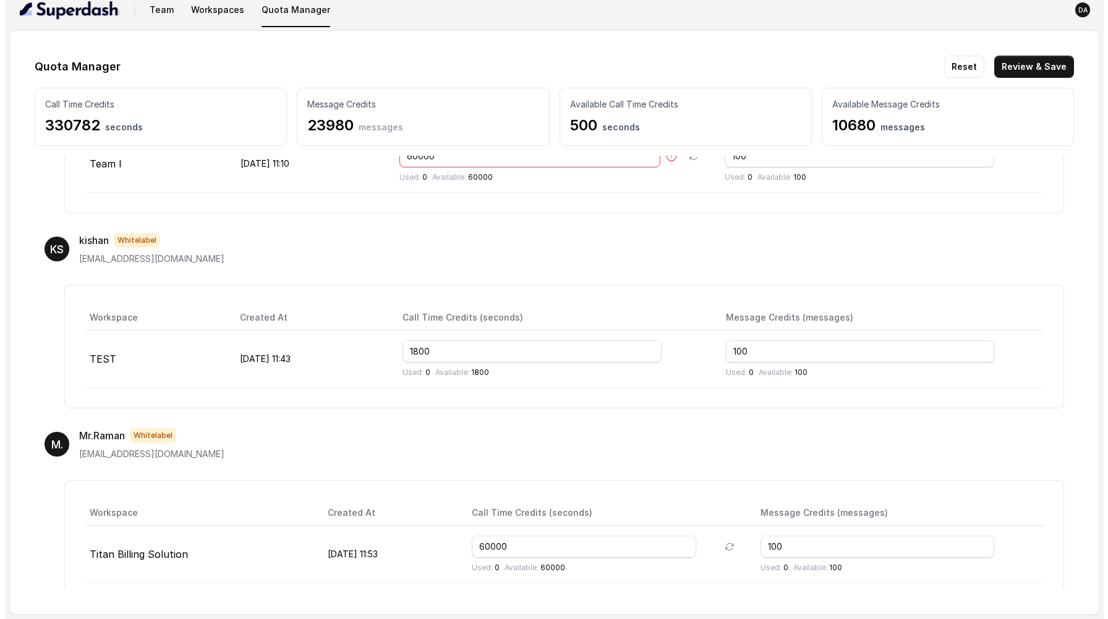
scroll to position [1198, 0]
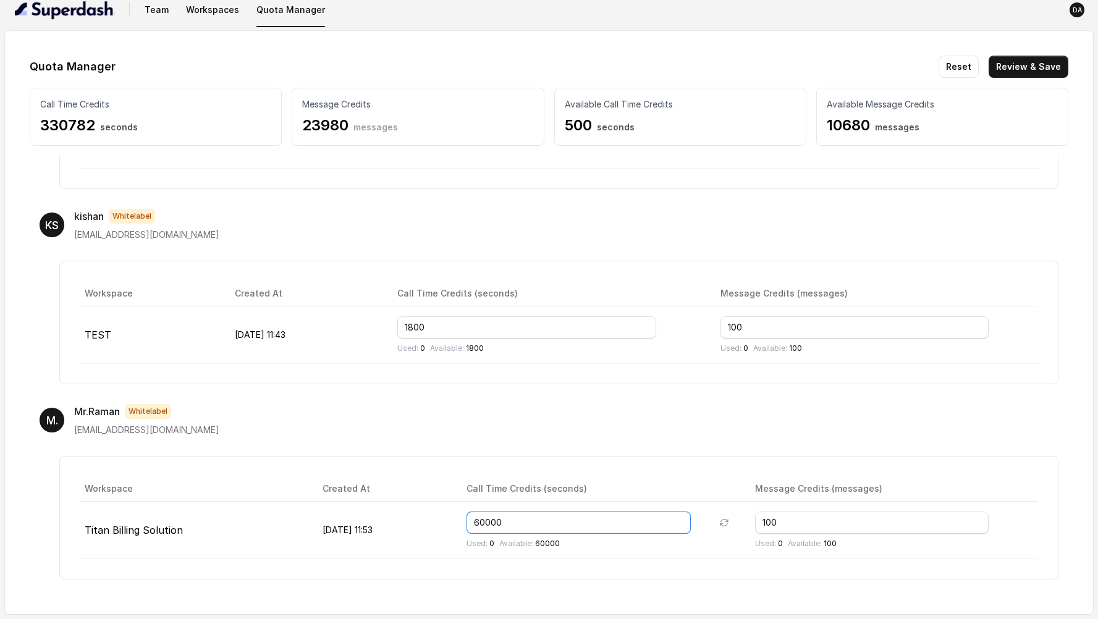
drag, startPoint x: 544, startPoint y: 524, endPoint x: 518, endPoint y: 522, distance: 26.0
click at [518, 522] on input "60000" at bounding box center [579, 523] width 225 height 22
type input "60000"
click at [1049, 66] on button "Review & Save" at bounding box center [1029, 67] width 80 height 22
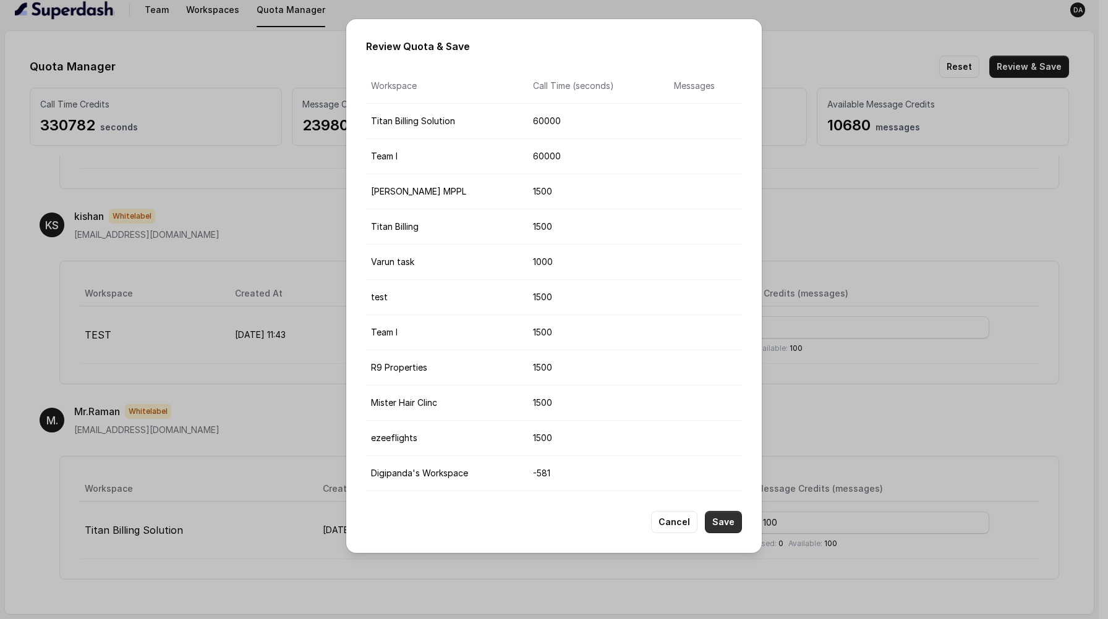
click at [713, 516] on button "Save" at bounding box center [723, 522] width 37 height 22
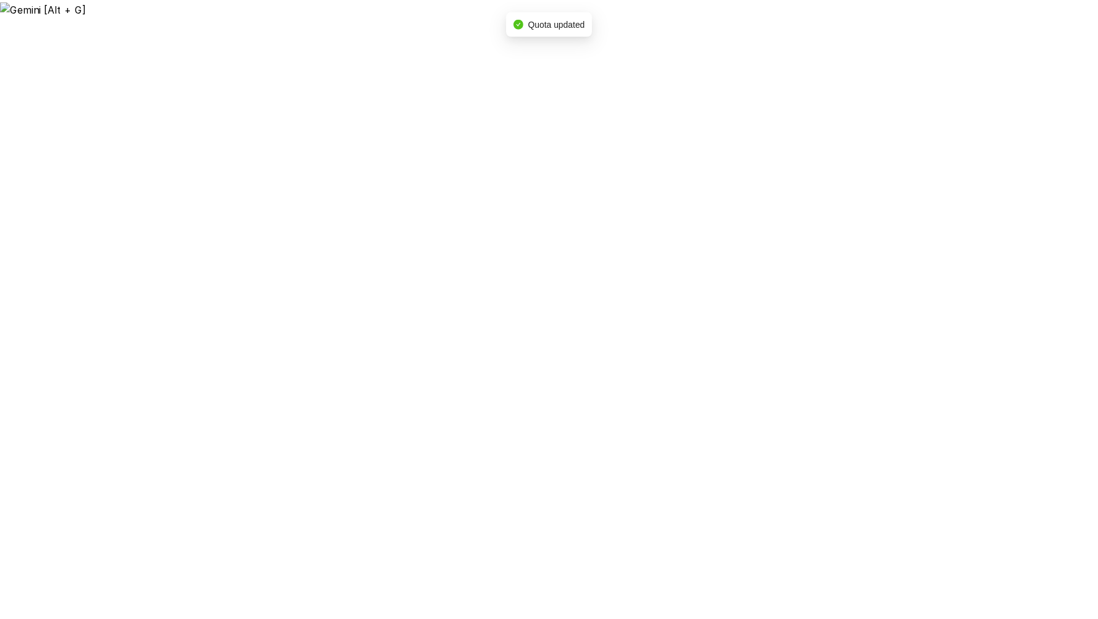
scroll to position [0, 0]
